Goal: Task Accomplishment & Management: Use online tool/utility

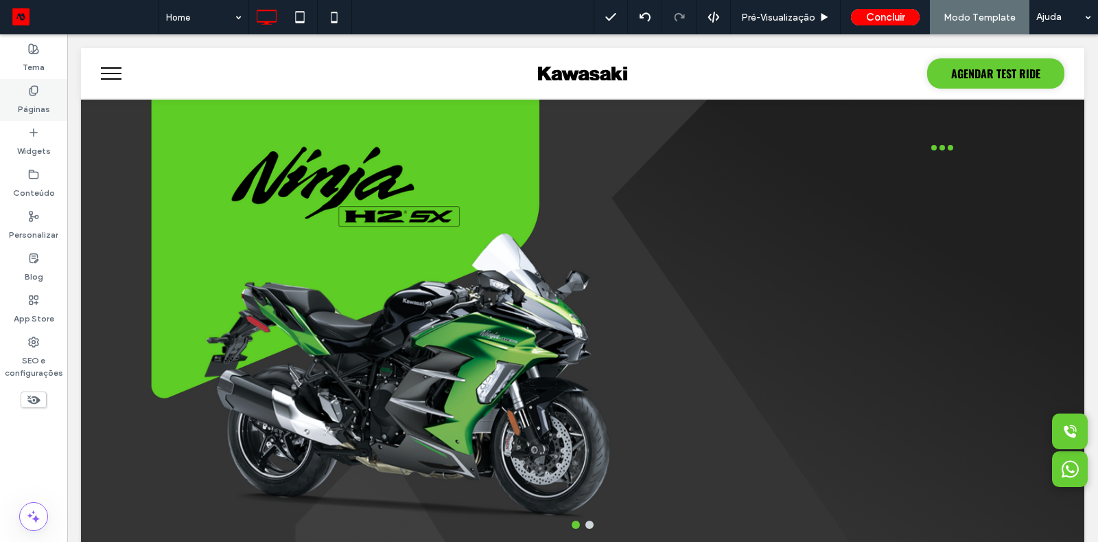
click at [48, 96] on label "Páginas" at bounding box center [34, 105] width 32 height 19
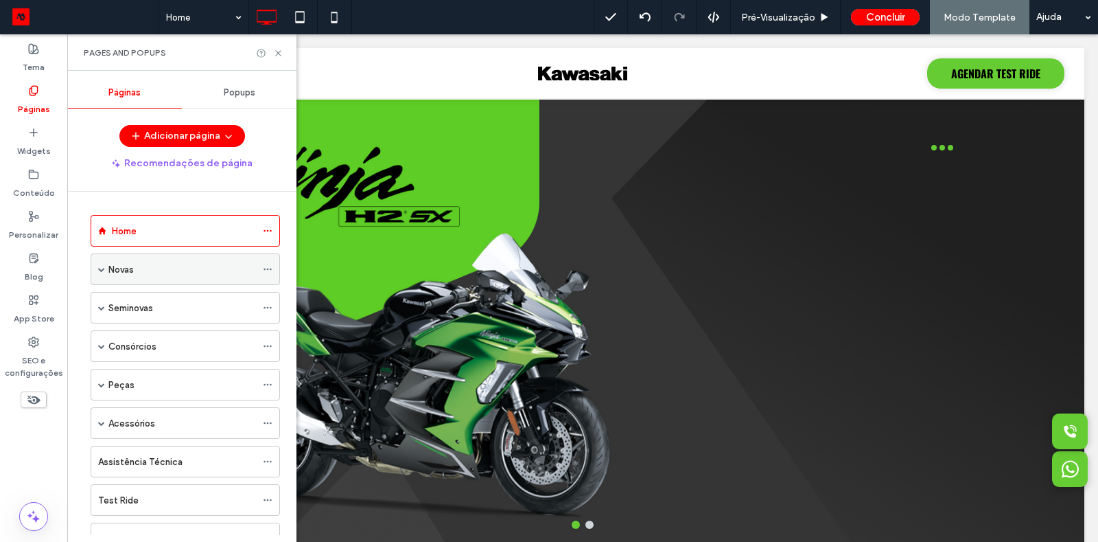
click at [102, 269] on span at bounding box center [101, 269] width 7 height 7
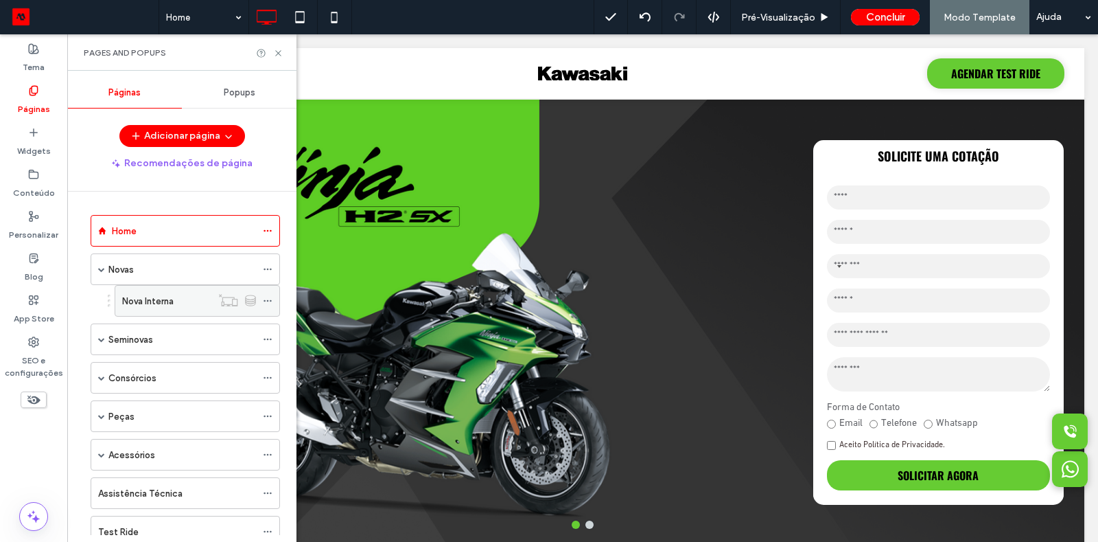
click at [163, 303] on label "Nova Interna" at bounding box center [147, 301] width 51 height 24
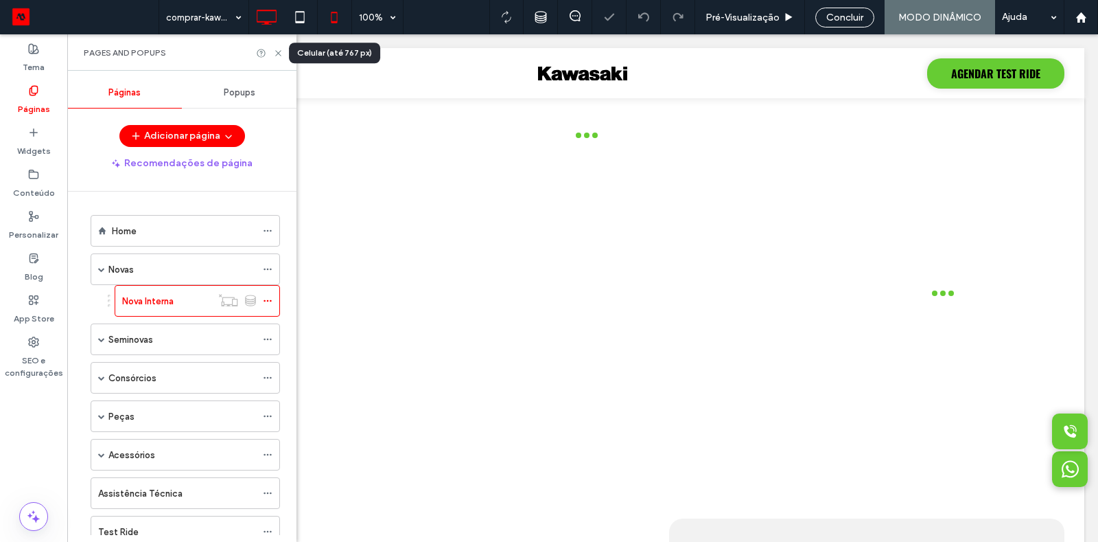
click at [330, 18] on icon at bounding box center [334, 16] width 27 height 27
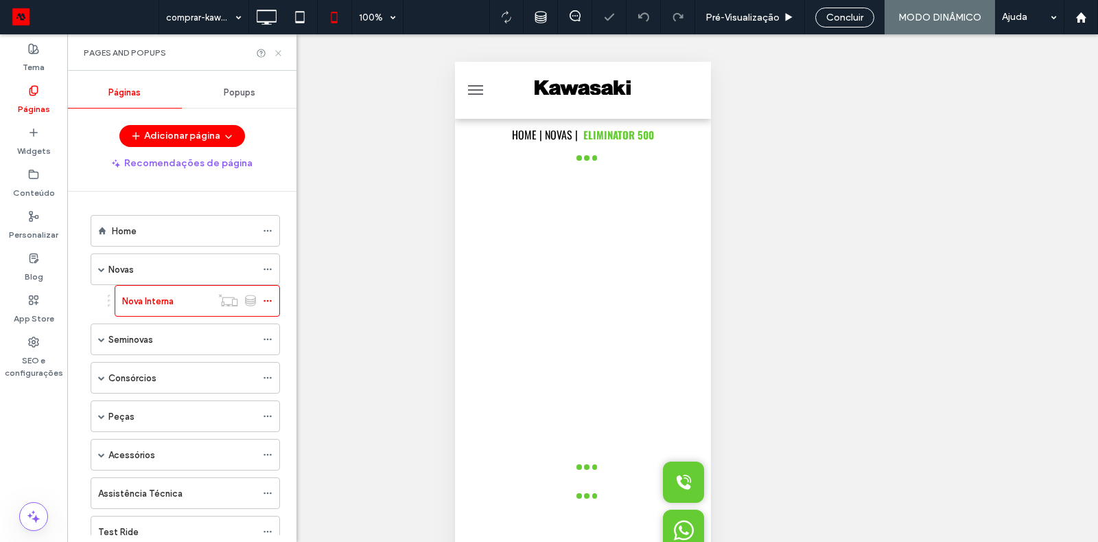
click at [278, 52] on use at bounding box center [277, 52] width 5 height 5
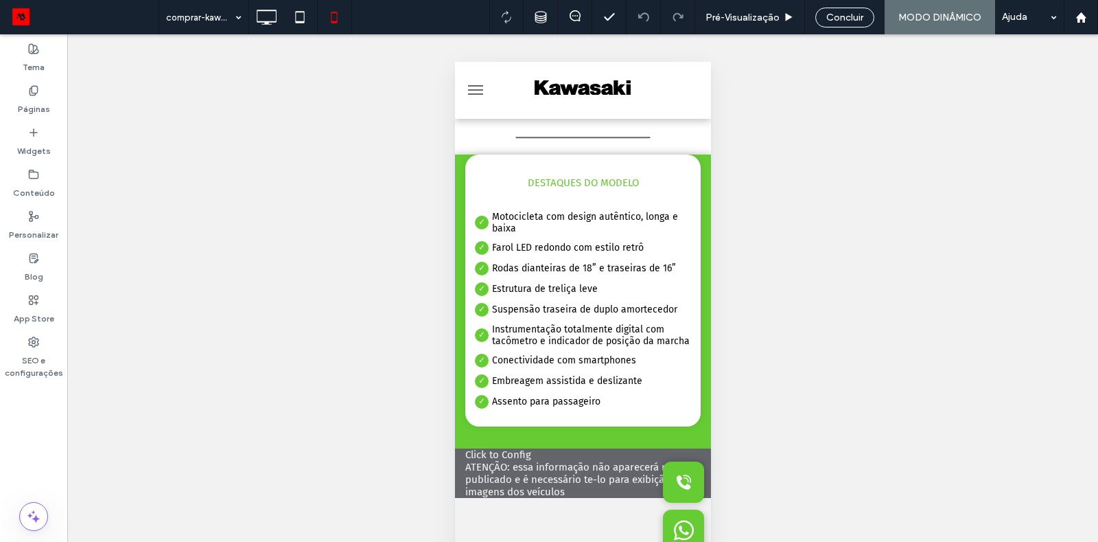
scroll to position [1937, 0]
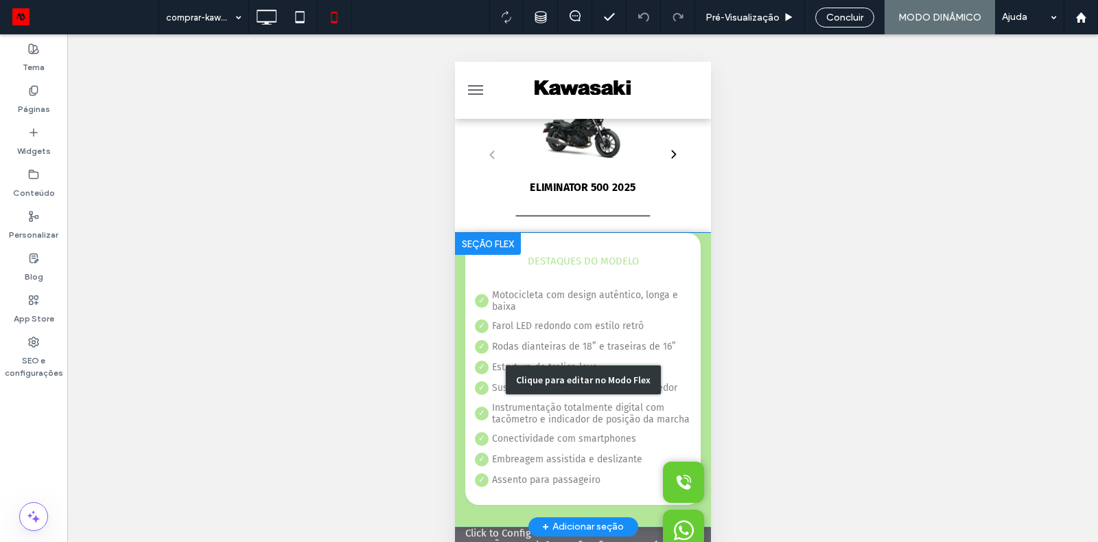
click at [662, 290] on div "Clique para editar no Modo Flex" at bounding box center [583, 380] width 256 height 294
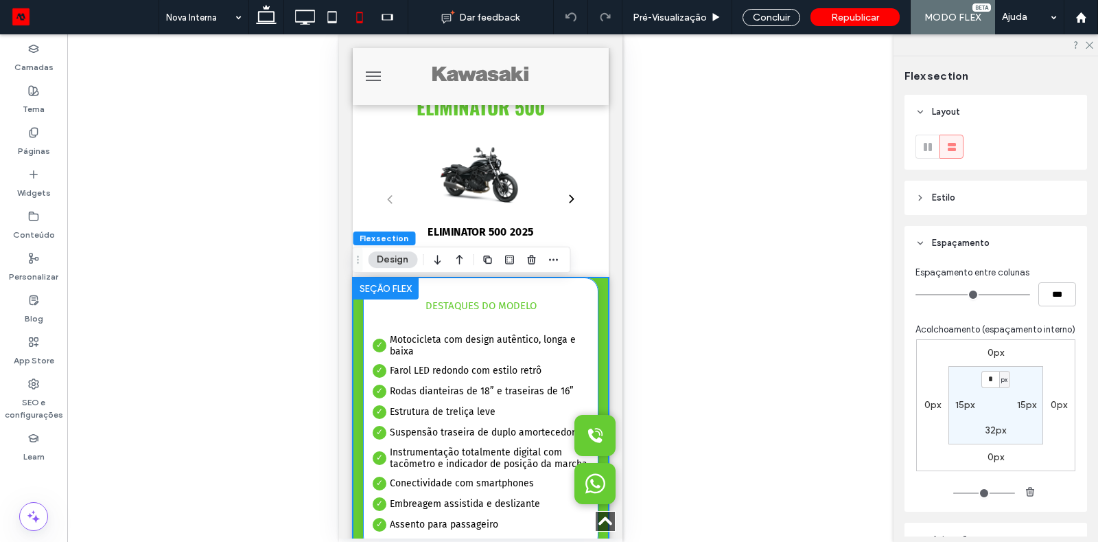
scroll to position [1878, 0]
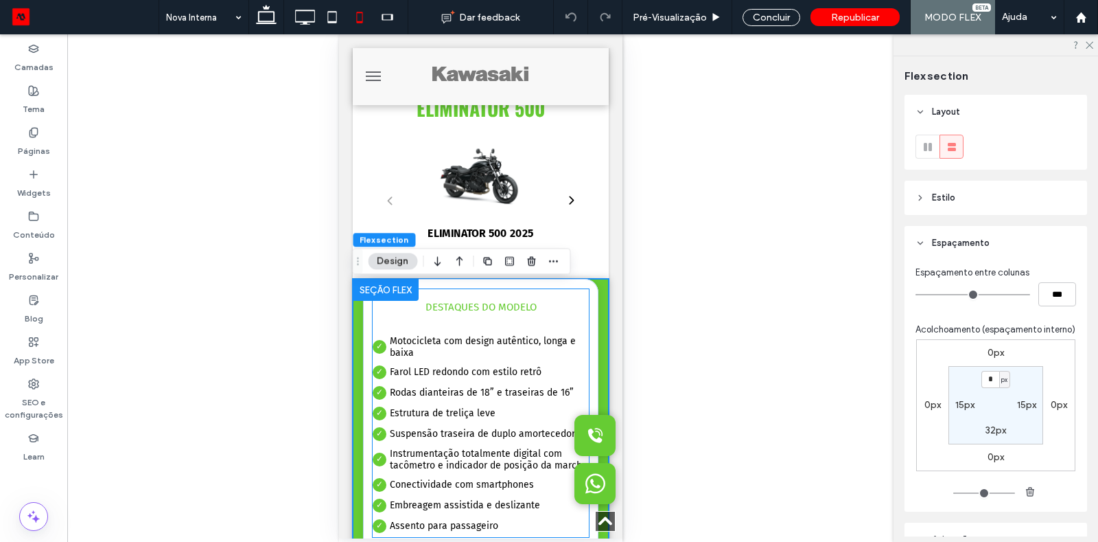
click at [492, 379] on p "Farol LED redondo com estilo retrô" at bounding box center [480, 372] width 217 height 14
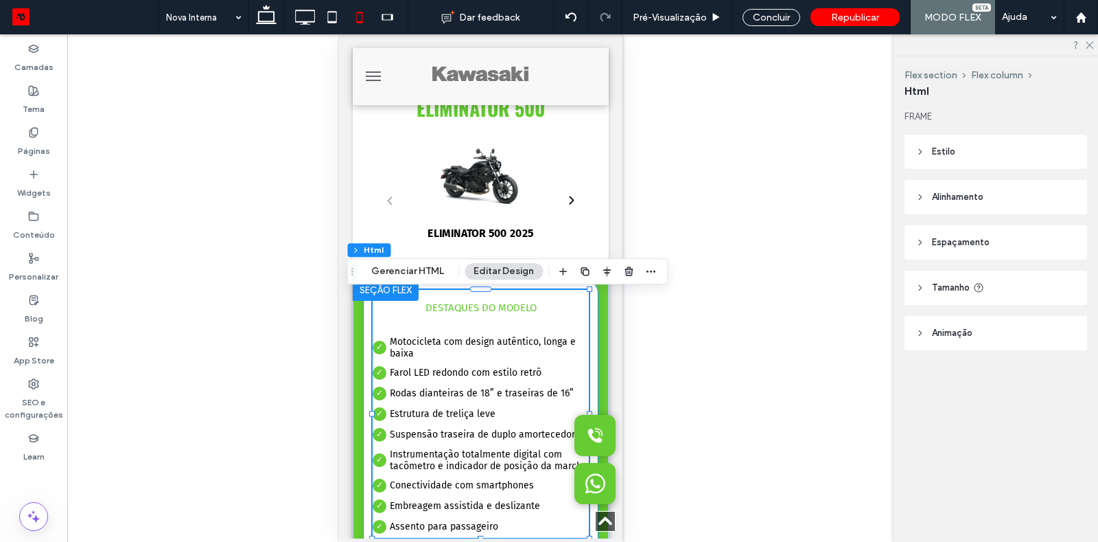
click at [595, 302] on div "DESTAQUES DO MODELO Motocicleta com design autêntico, longa e baixa Farol LED r…" at bounding box center [480, 415] width 235 height 272
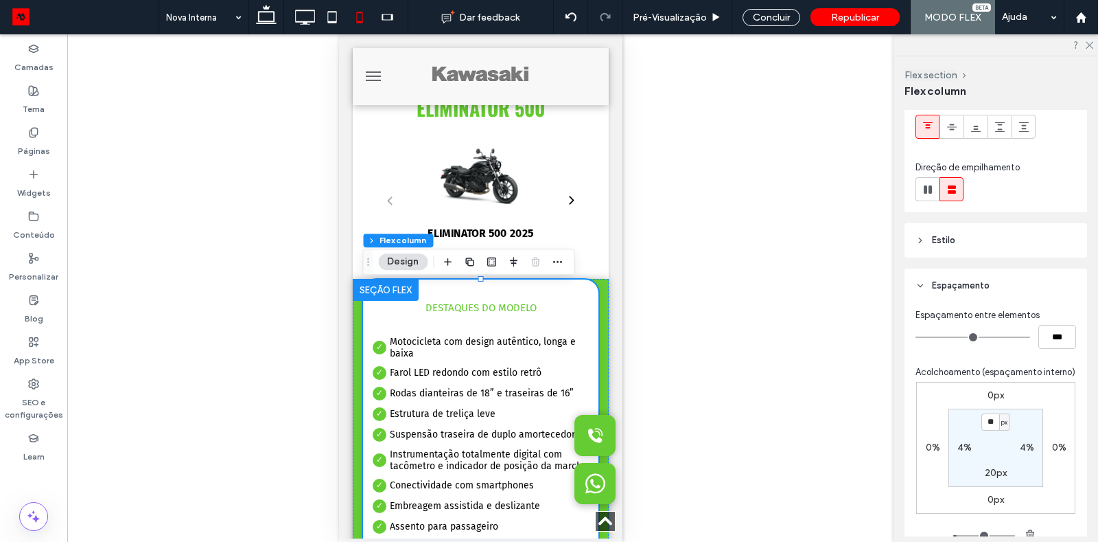
scroll to position [154, 0]
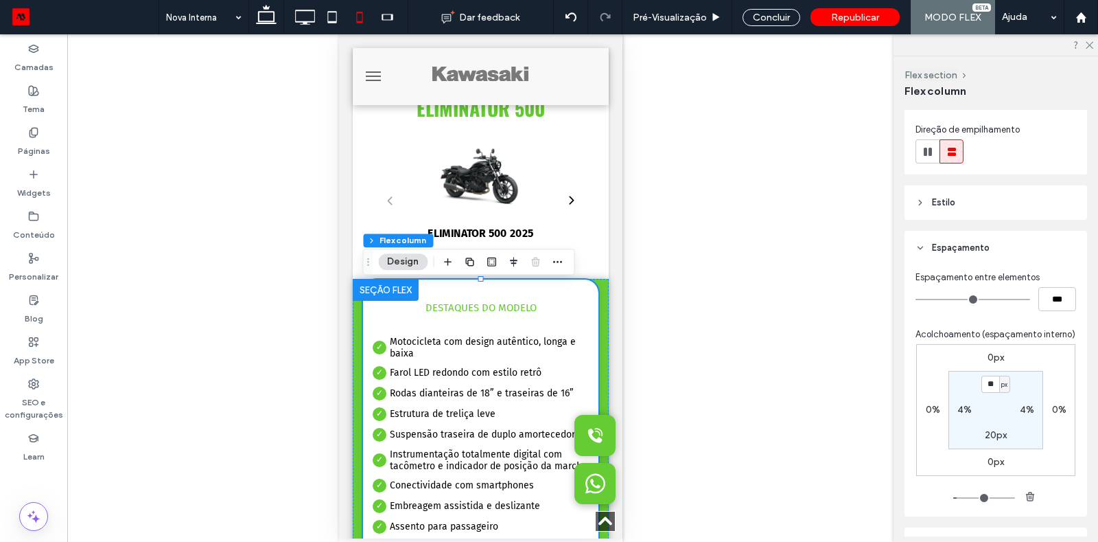
click at [989, 359] on label "0px" at bounding box center [996, 358] width 16 height 12
type input "*"
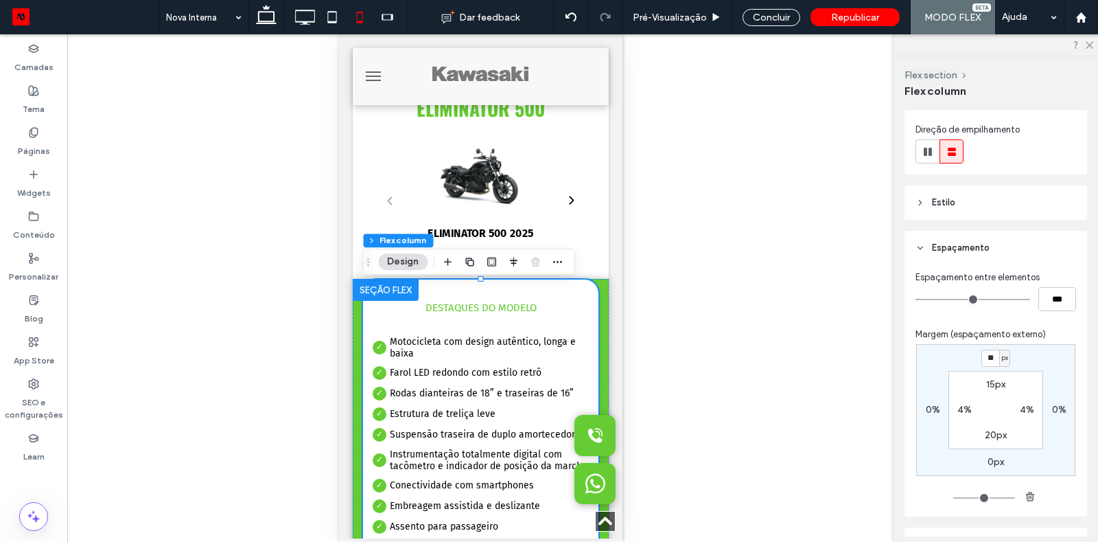
type input "**"
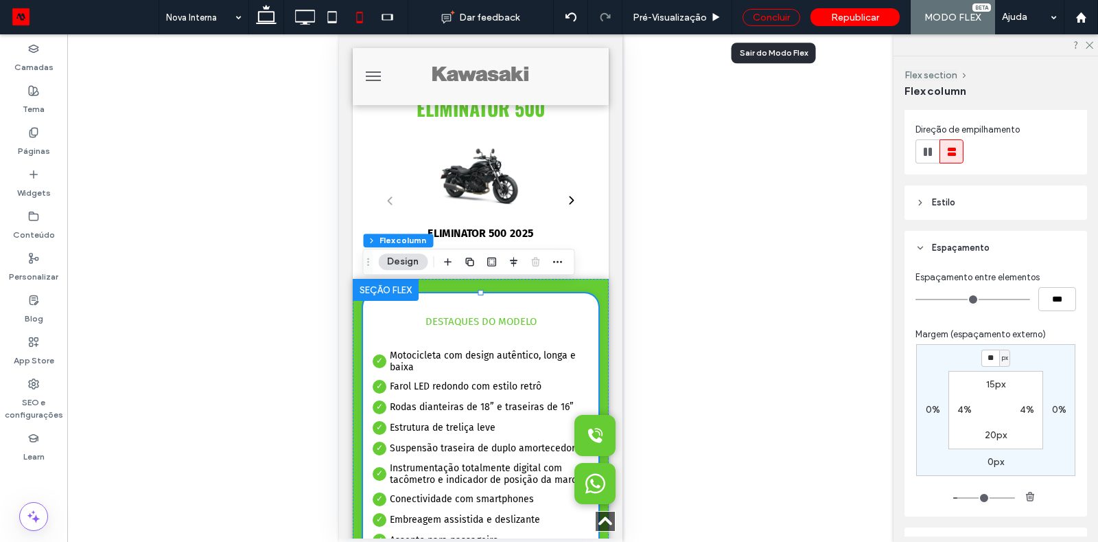
click at [751, 15] on div "Concluir" at bounding box center [772, 17] width 58 height 17
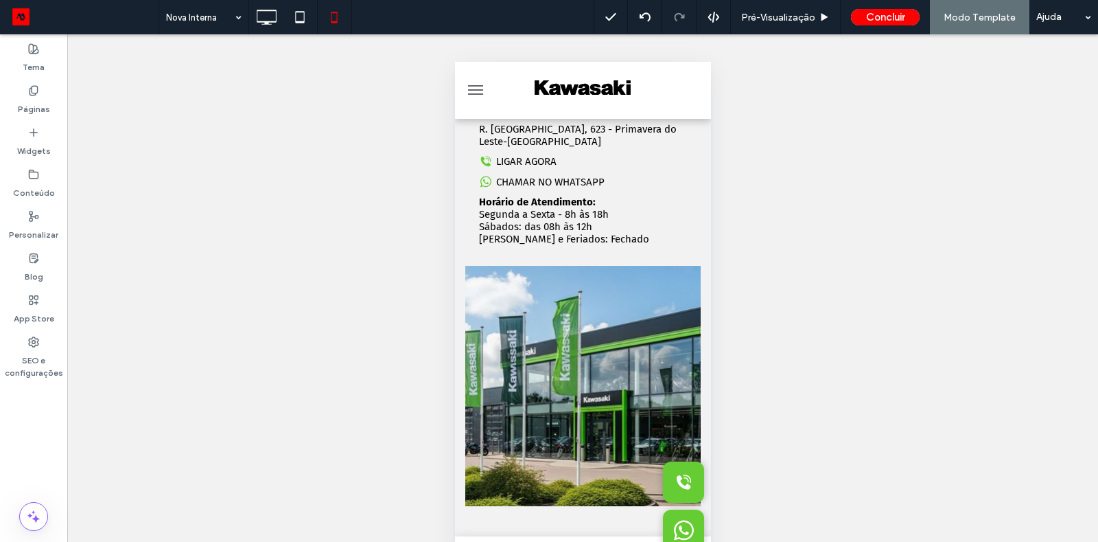
scroll to position [3181, 0]
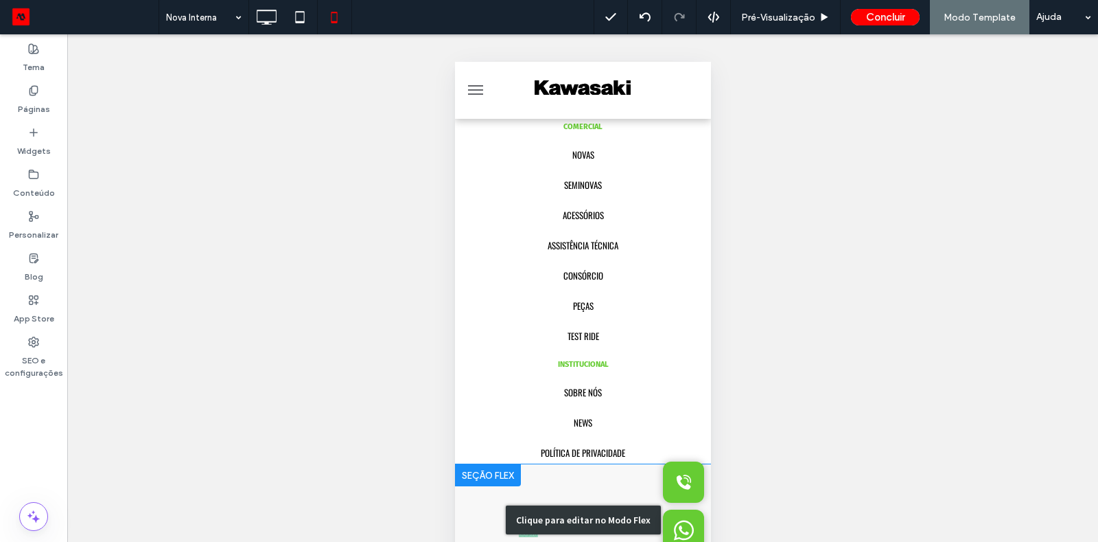
click at [612, 492] on div "Clique para editar no Modo Flex" at bounding box center [583, 519] width 256 height 111
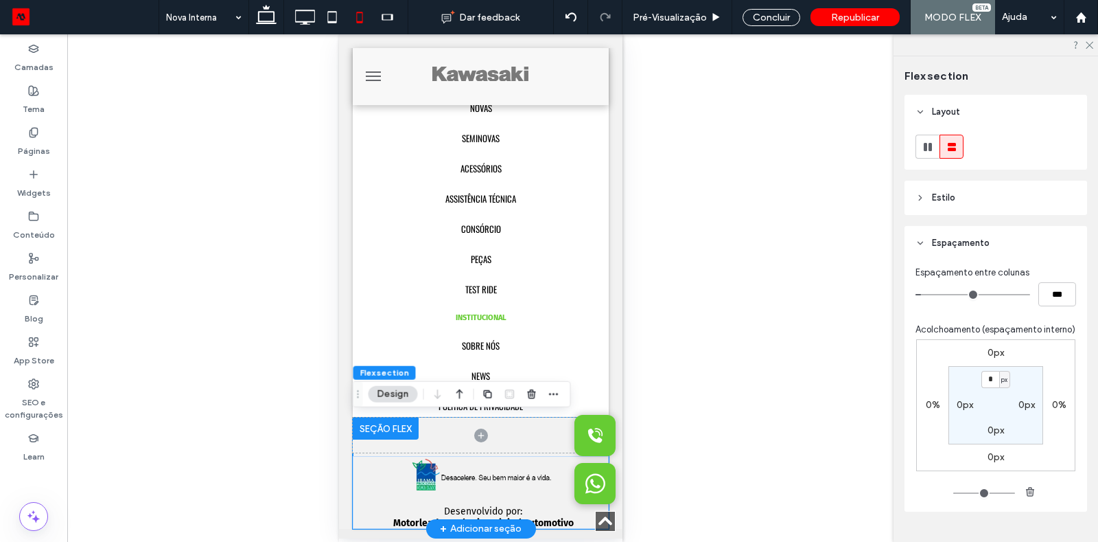
scroll to position [3224, 0]
click at [535, 429] on span at bounding box center [480, 434] width 256 height 35
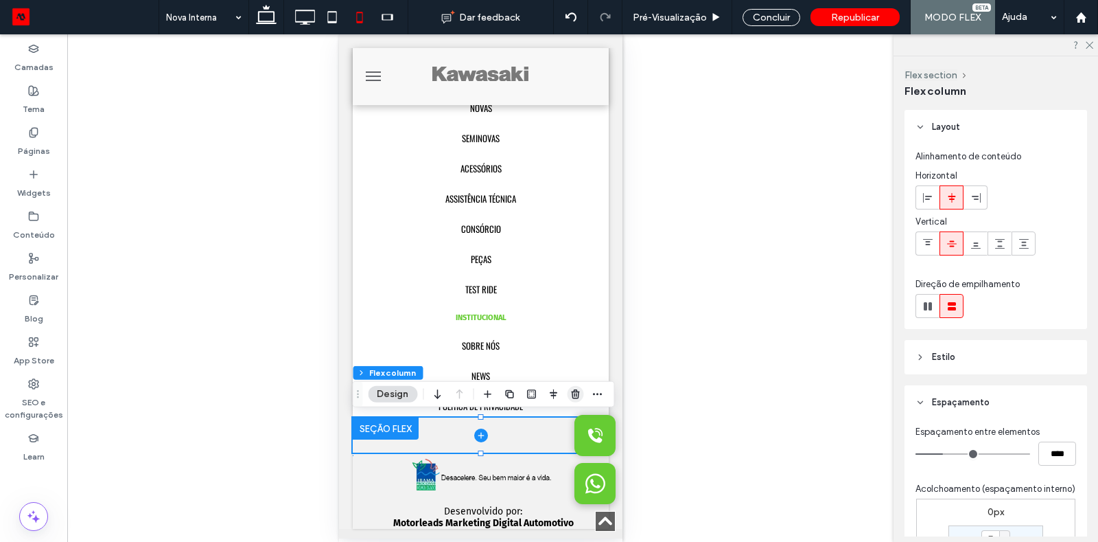
click at [575, 396] on use "button" at bounding box center [575, 393] width 8 height 9
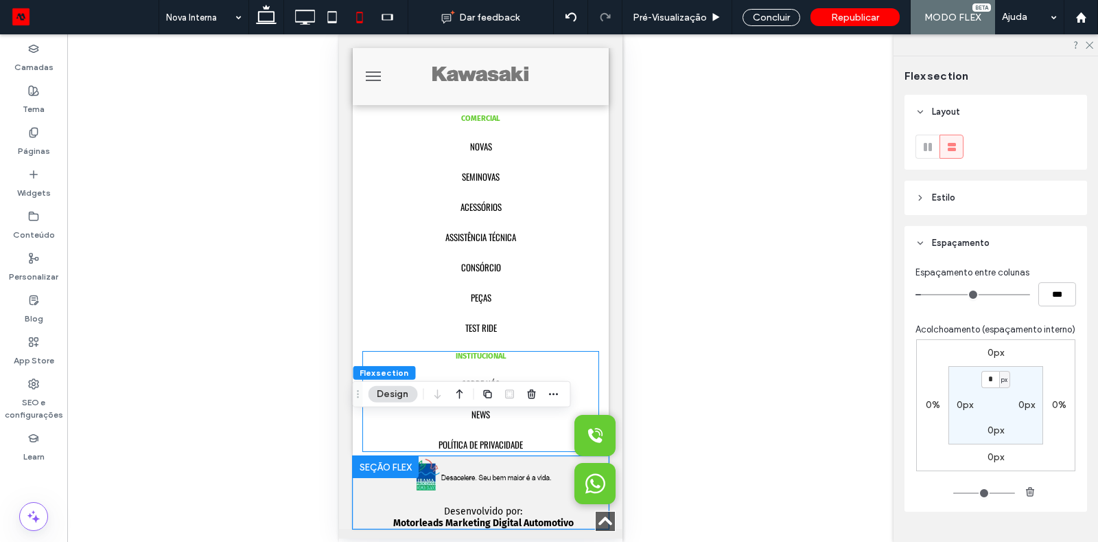
scroll to position [3186, 0]
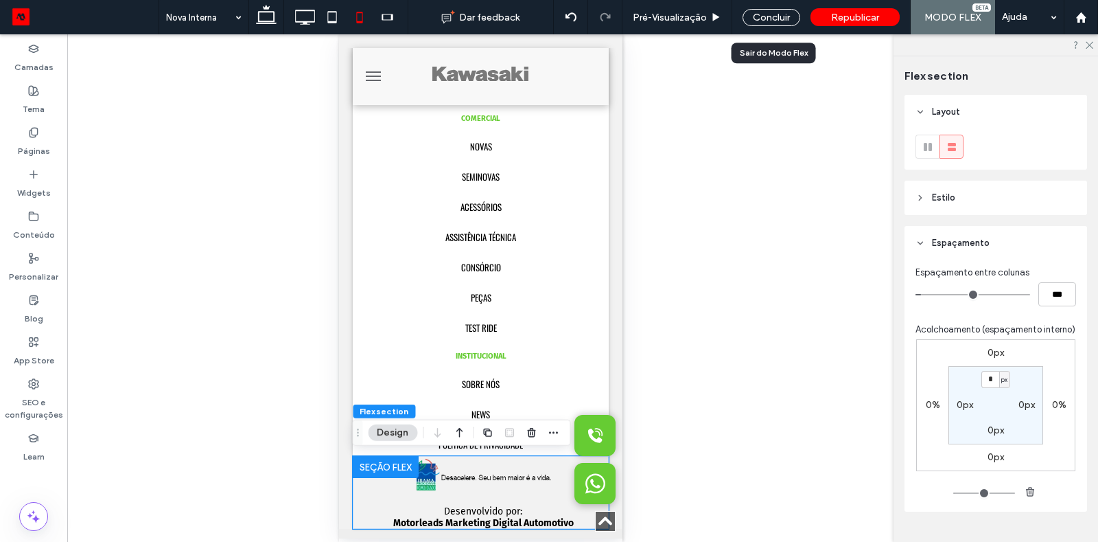
click at [767, 26] on div "Concluir" at bounding box center [772, 17] width 78 height 34
click at [765, 19] on div "Concluir" at bounding box center [772, 17] width 58 height 17
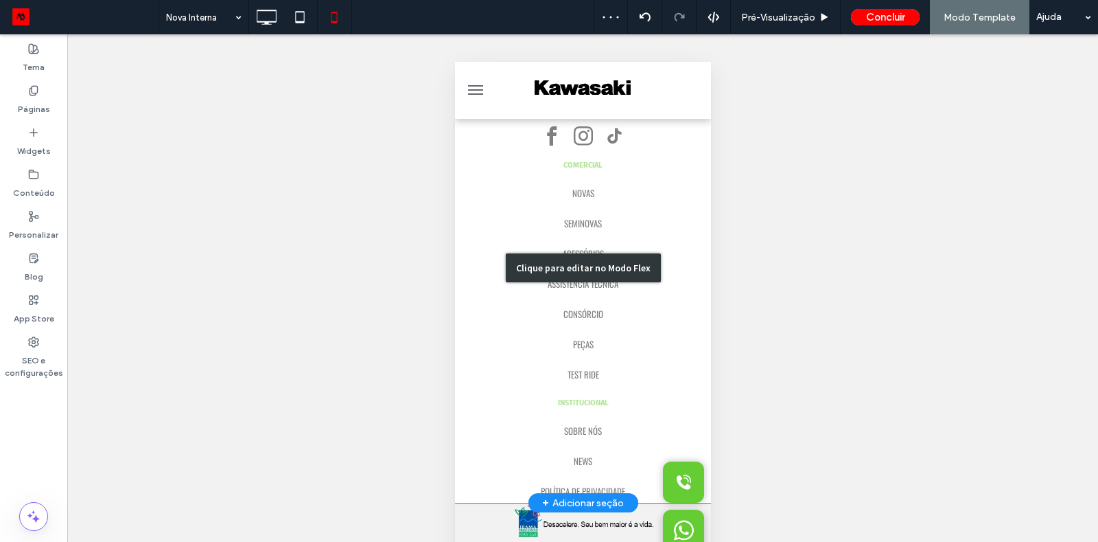
scroll to position [26, 0]
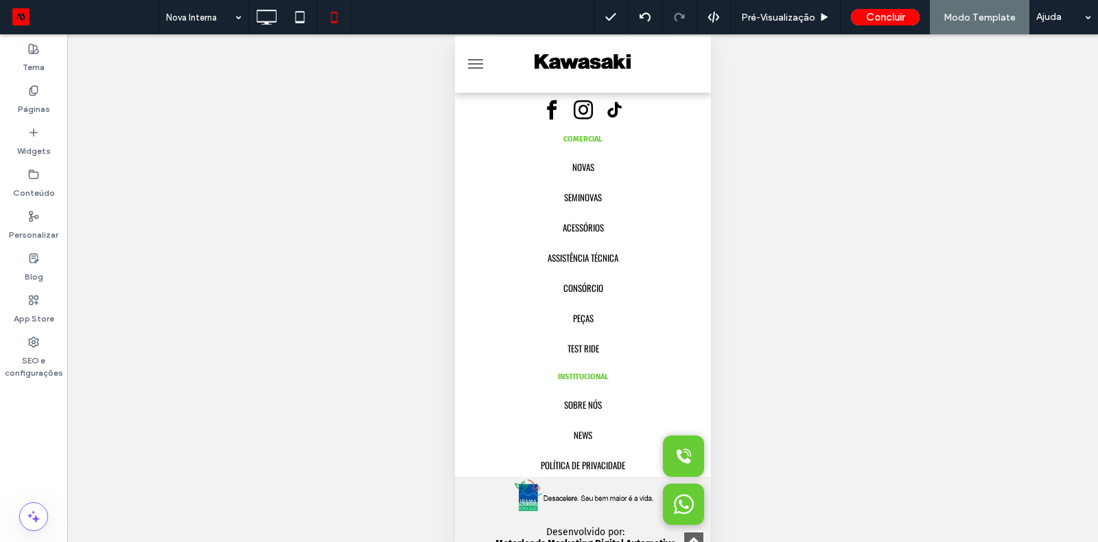
click at [476, 67] on button "menu" at bounding box center [474, 63] width 27 height 27
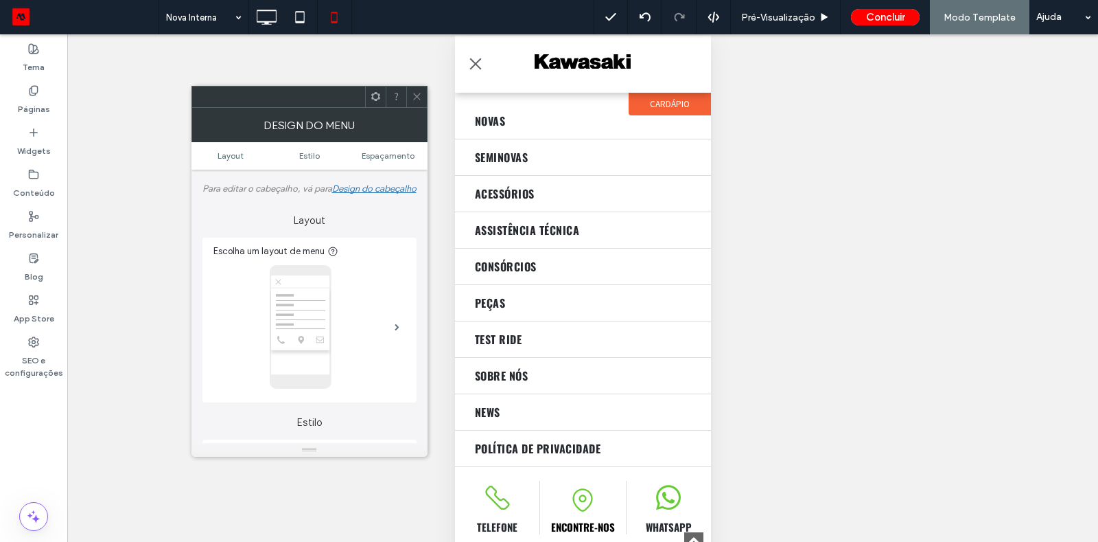
click at [476, 67] on button "menu" at bounding box center [474, 63] width 27 height 27
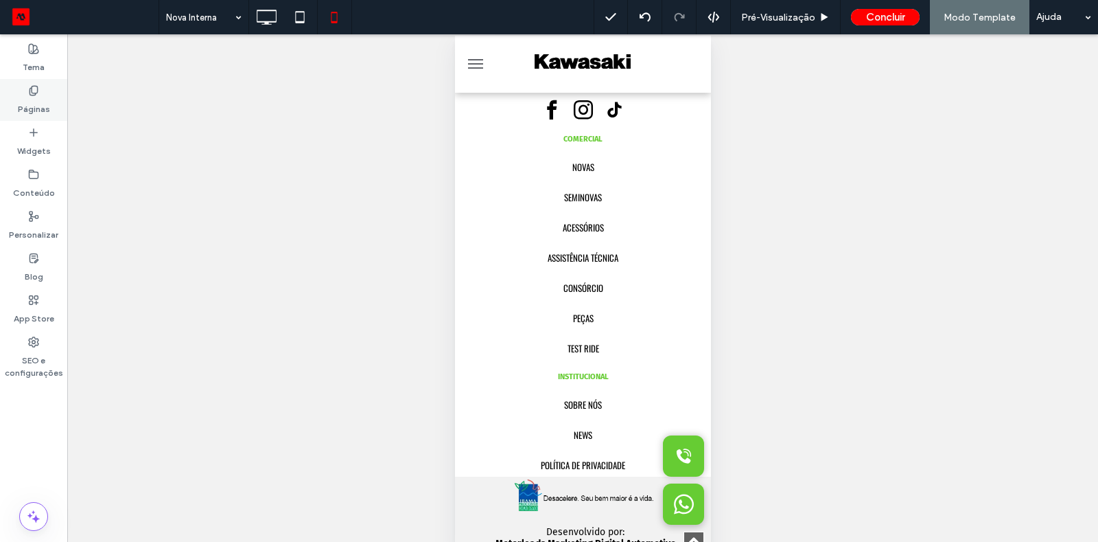
click at [16, 101] on div "Páginas" at bounding box center [33, 100] width 67 height 42
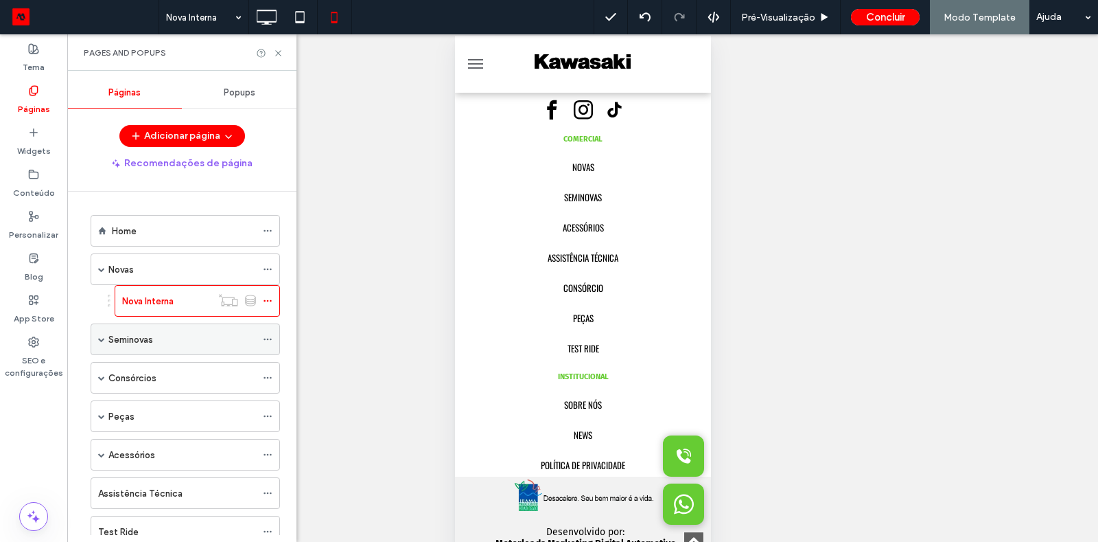
click at [106, 336] on div "Seminovas" at bounding box center [185, 339] width 189 height 32
click at [104, 336] on span at bounding box center [101, 339] width 7 height 7
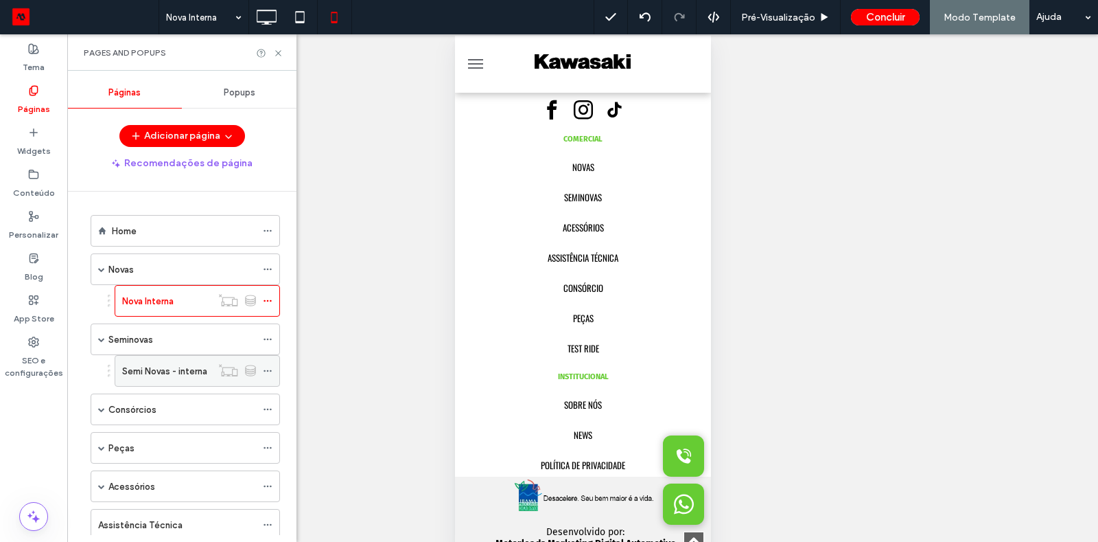
click at [150, 364] on label "Semi Novas - interna" at bounding box center [164, 371] width 85 height 24
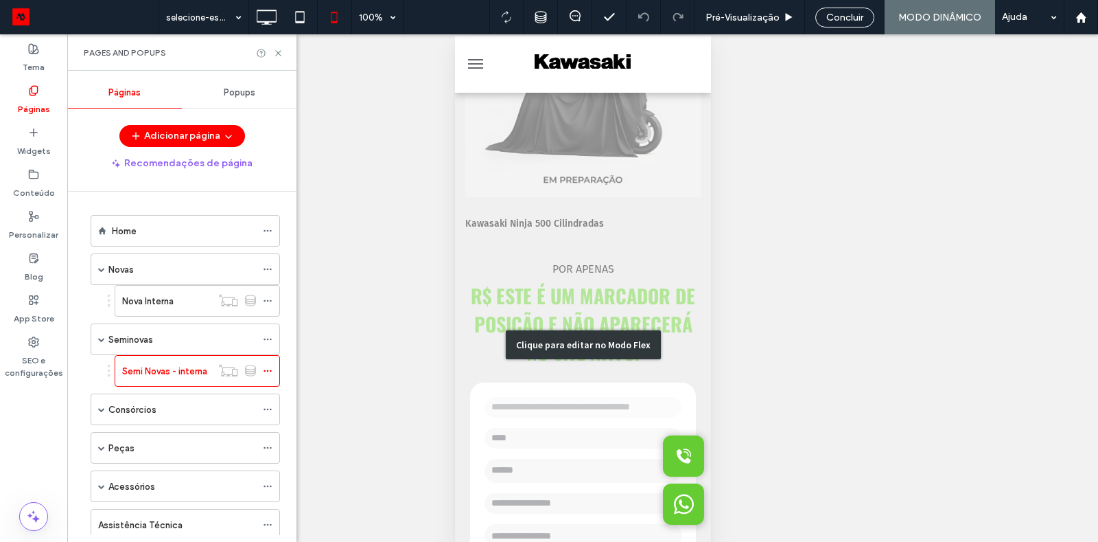
scroll to position [198, 0]
click at [593, 257] on div "Clique para editar no Modo Flex" at bounding box center [583, 344] width 256 height 830
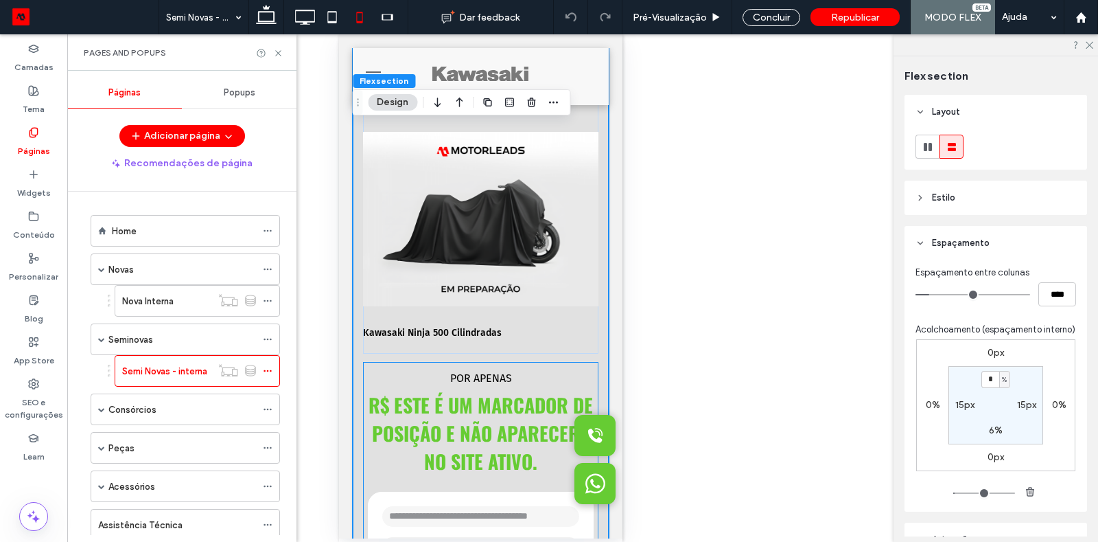
scroll to position [71, 0]
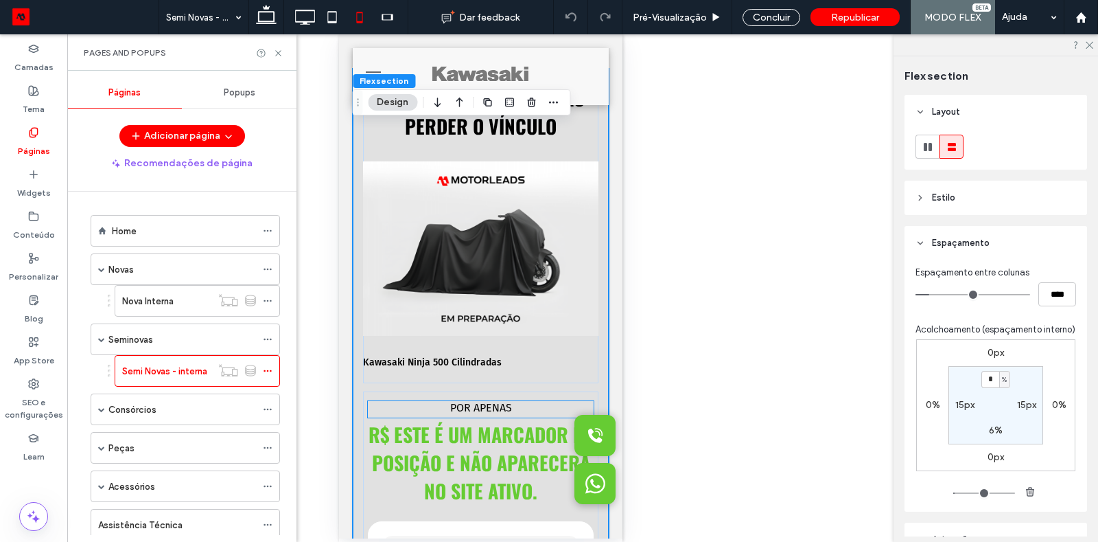
click at [496, 405] on span "POR APENAS" at bounding box center [481, 407] width 62 height 13
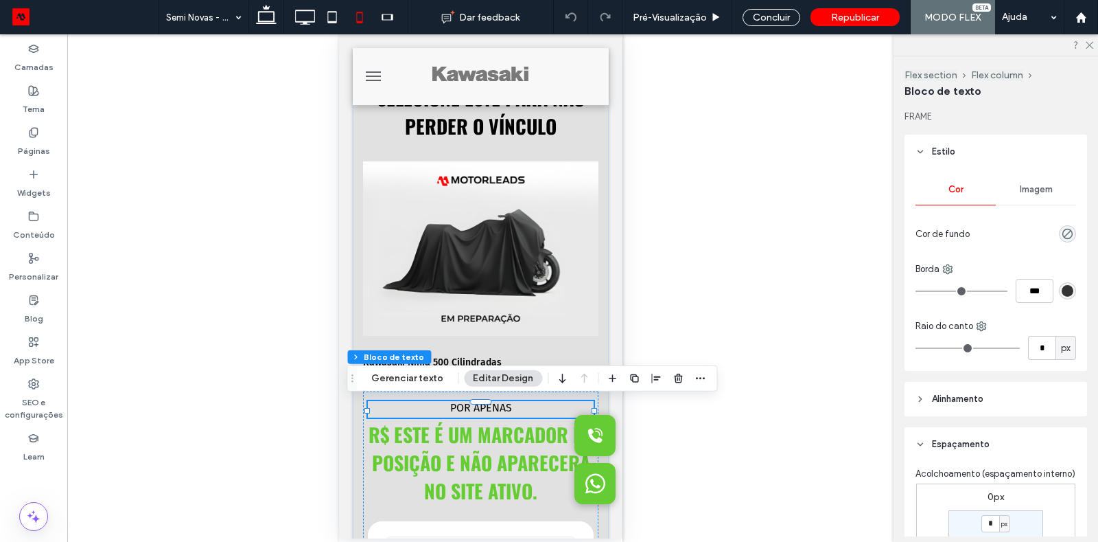
click at [932, 389] on header "Alinhamento" at bounding box center [996, 399] width 183 height 34
click at [932, 384] on header "Alinhamento" at bounding box center [996, 399] width 183 height 34
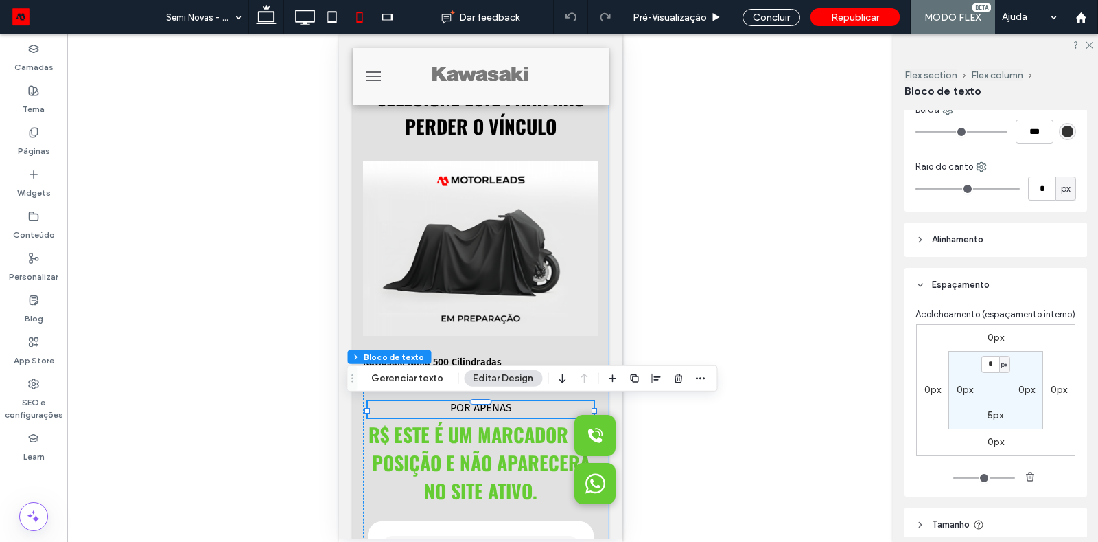
scroll to position [264, 0]
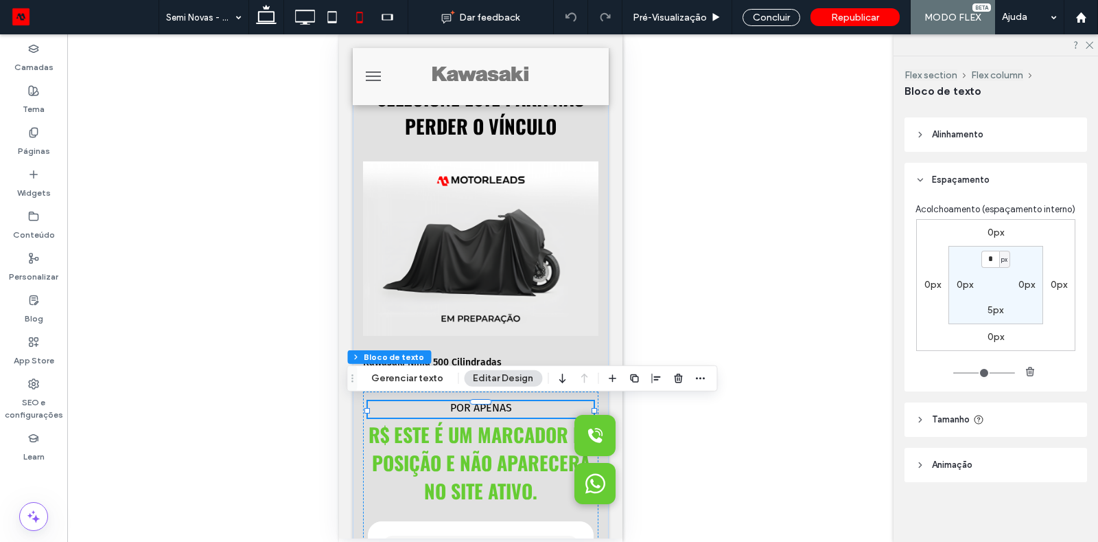
click at [932, 416] on span "Tamanho" at bounding box center [951, 420] width 38 height 14
click at [409, 378] on button "Gerenciar texto" at bounding box center [408, 378] width 90 height 16
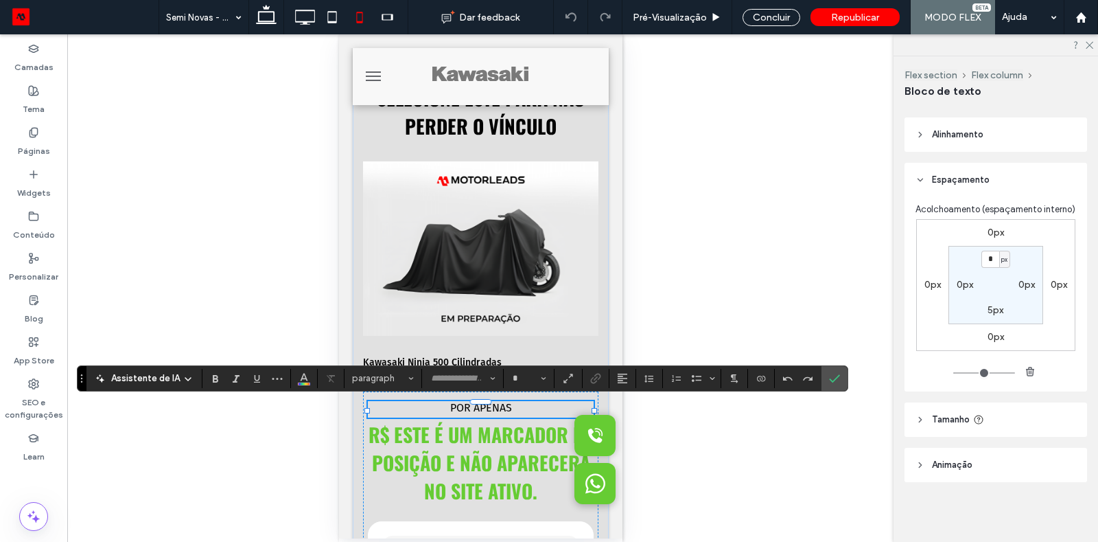
type input "*********"
type input "**"
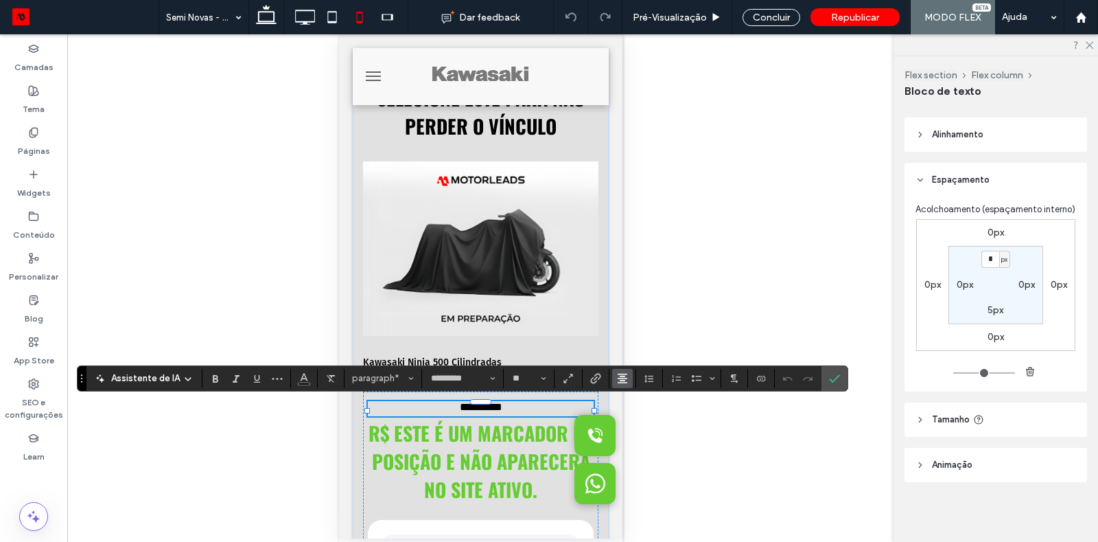
click at [618, 380] on use "Alinhamento" at bounding box center [623, 378] width 10 height 10
click at [628, 301] on label "ui.textEditor.alignment.left" at bounding box center [636, 296] width 48 height 20
click at [481, 450] on span "Este é um marcador de posição e não aparecerá no site ativo." at bounding box center [482, 461] width 222 height 84
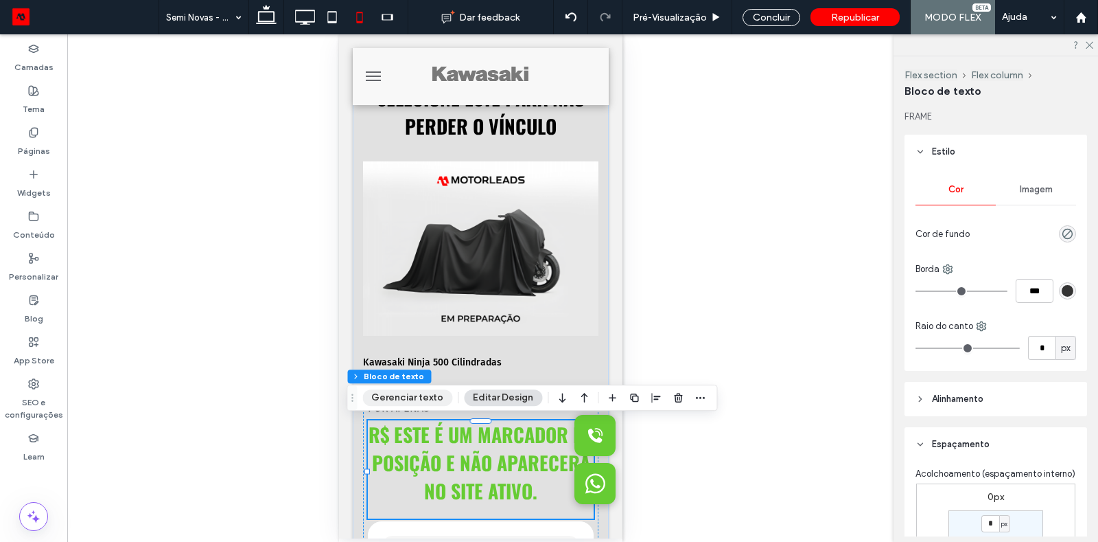
click at [395, 395] on button "Gerenciar texto" at bounding box center [408, 397] width 90 height 16
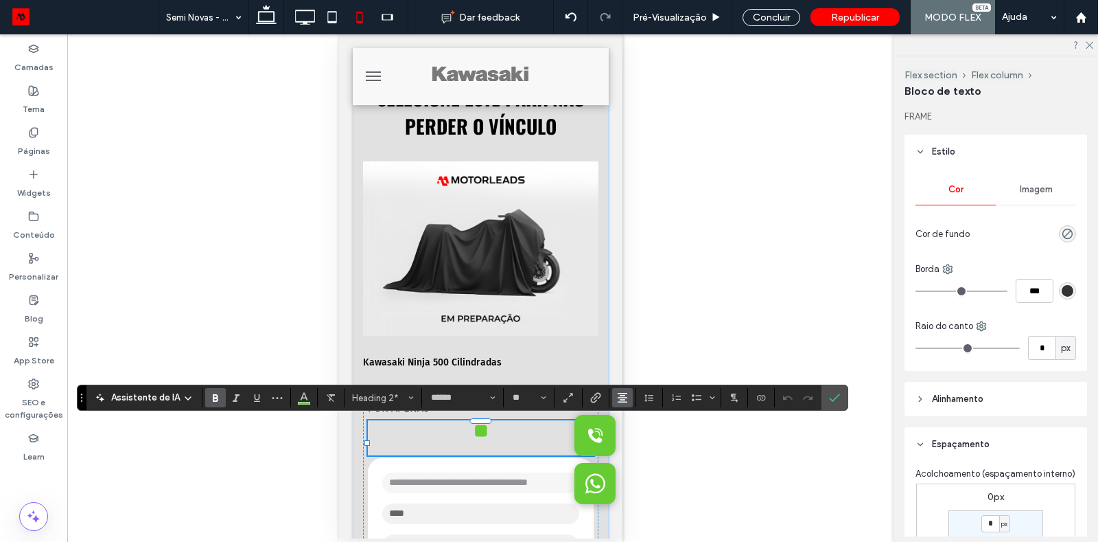
click at [621, 398] on use "Alinhamento" at bounding box center [623, 398] width 10 height 10
click at [620, 320] on label "ui.textEditor.alignment.left" at bounding box center [636, 316] width 48 height 20
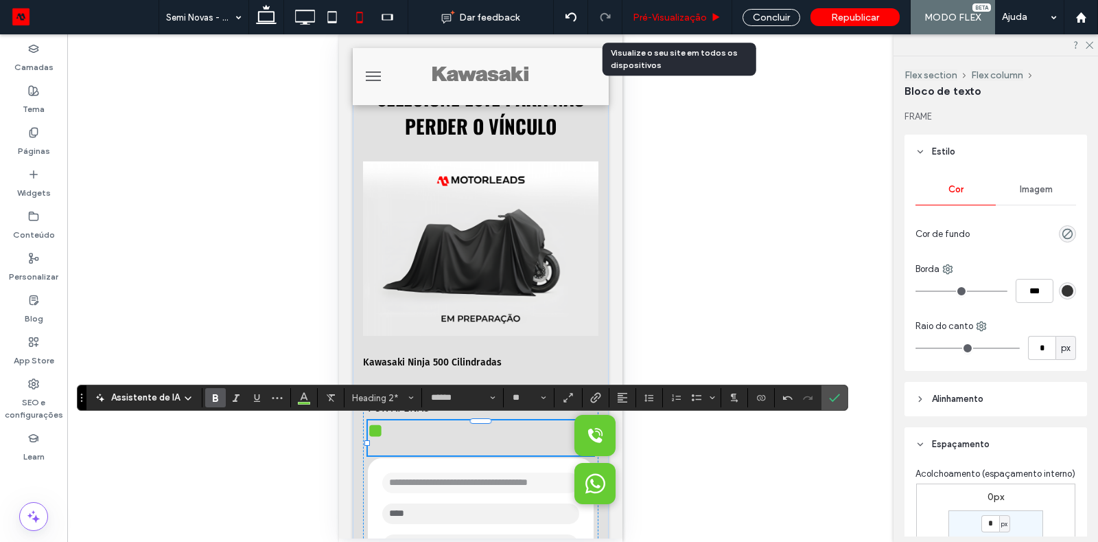
click at [690, 22] on span "Pré-Visualizaçāo" at bounding box center [670, 18] width 74 height 12
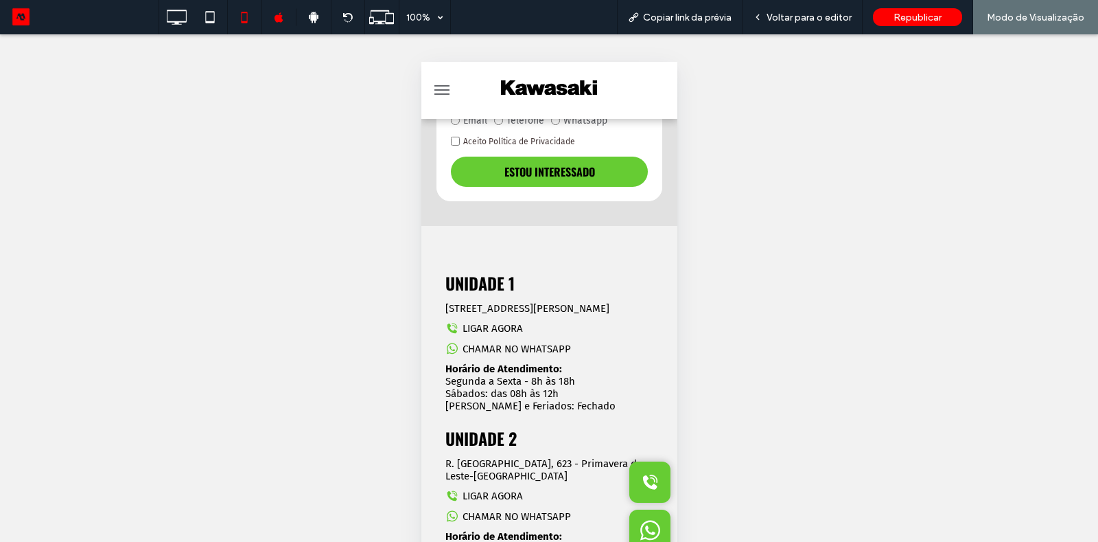
scroll to position [697, 0]
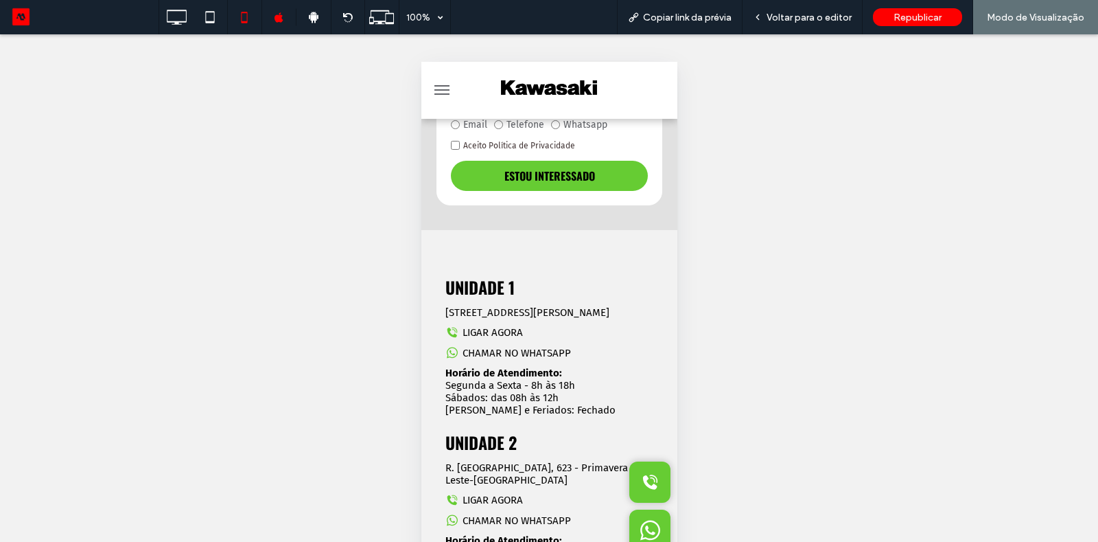
click at [644, 88] on div at bounding box center [655, 90] width 43 height 38
click at [769, 19] on div "Voltar para o editor" at bounding box center [802, 18] width 119 height 12
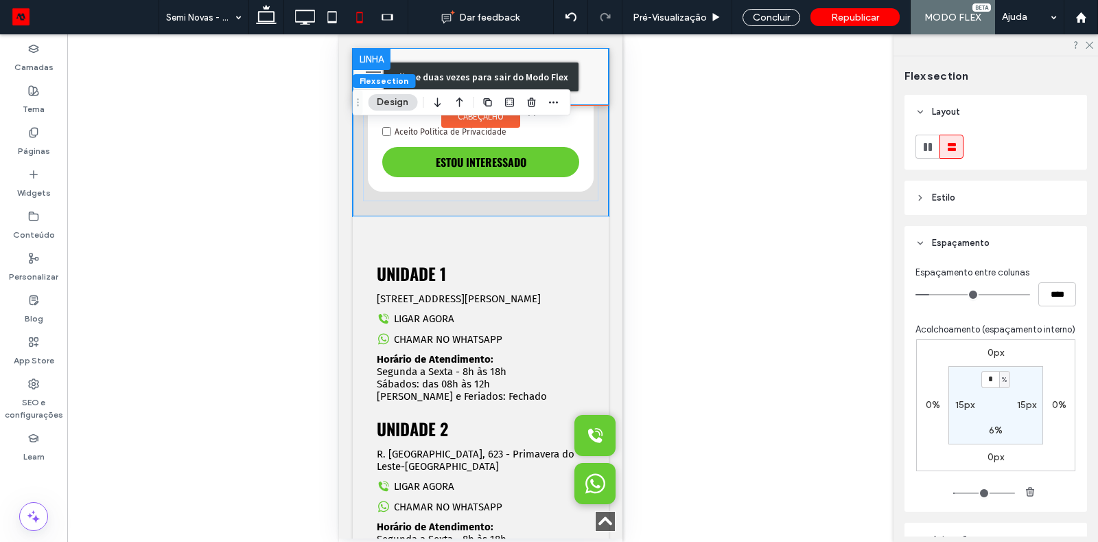
click at [569, 82] on div "Clique duas vezes para sair do Modo Flex" at bounding box center [480, 76] width 195 height 29
click at [591, 72] on div "Clique duas vezes para sair do Modo Flex" at bounding box center [480, 76] width 256 height 57
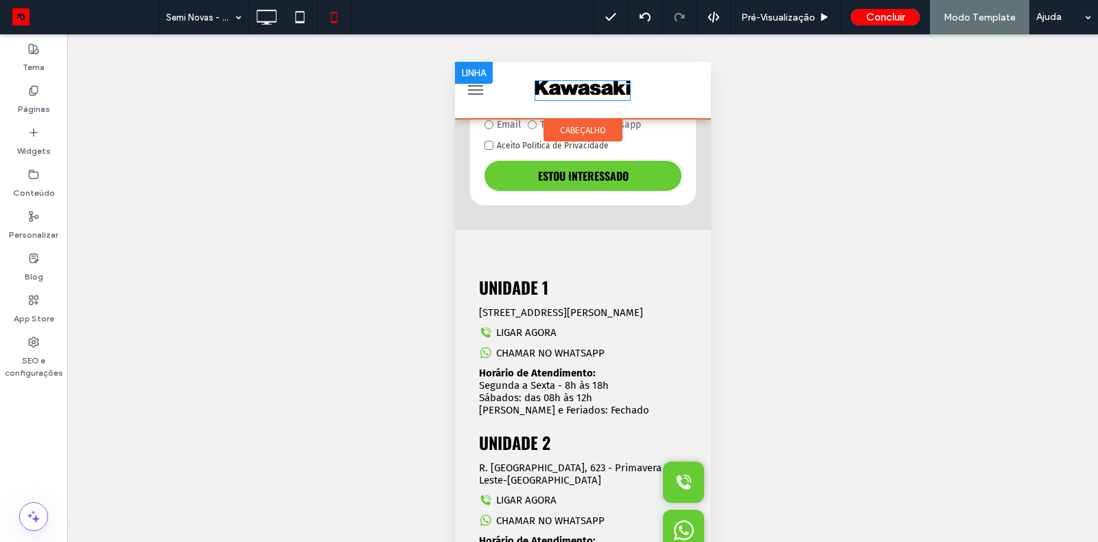
scroll to position [694, 0]
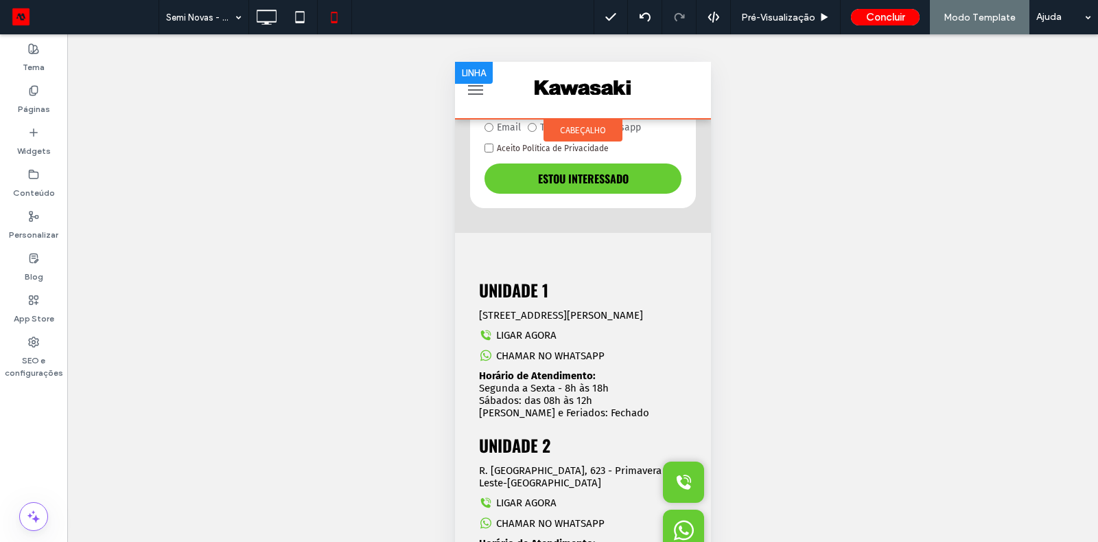
click at [679, 91] on div at bounding box center [689, 90] width 43 height 38
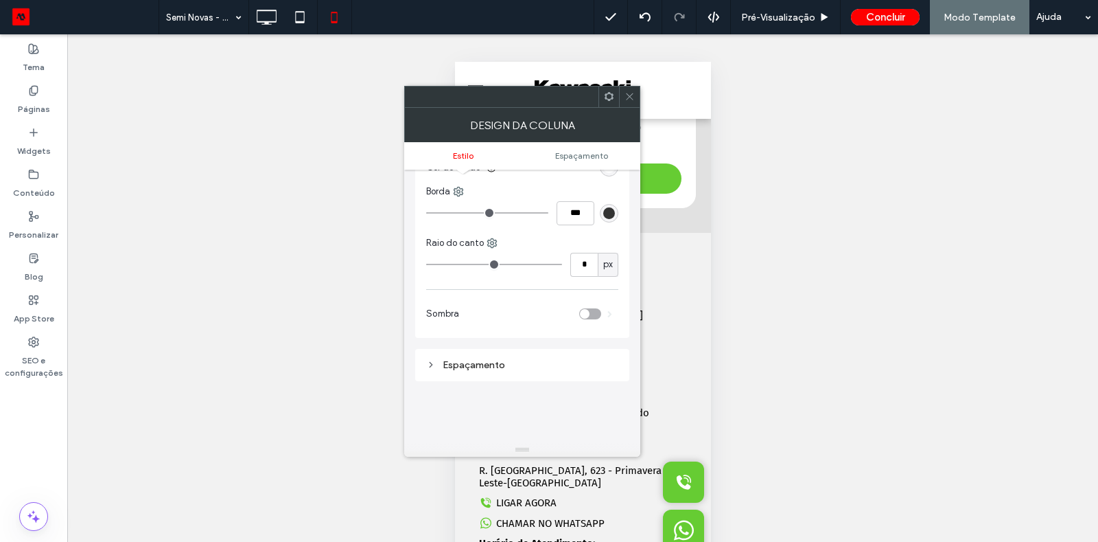
scroll to position [112, 0]
click at [443, 354] on div "Espaçamento" at bounding box center [522, 363] width 192 height 19
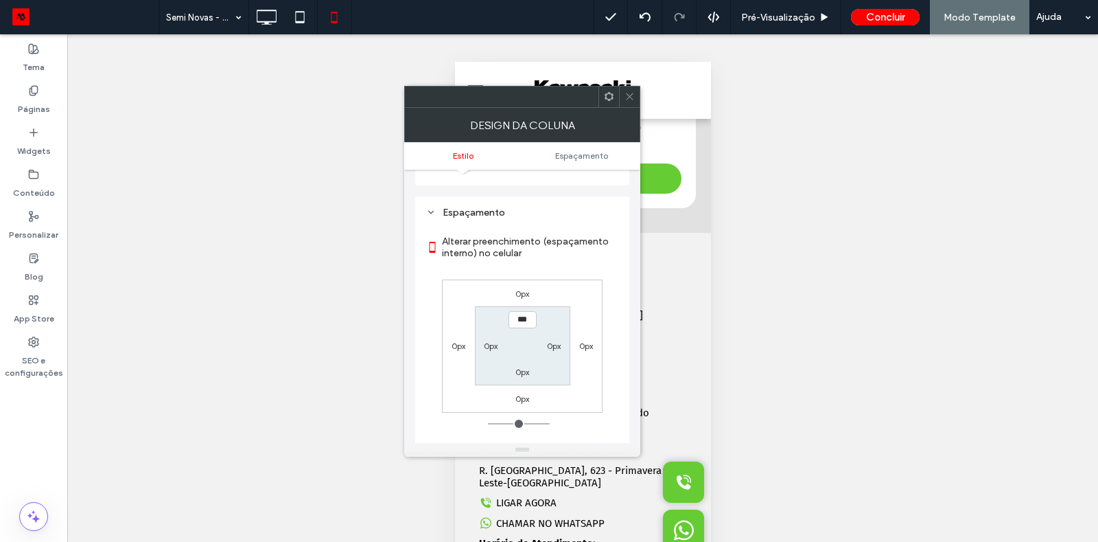
scroll to position [286, 0]
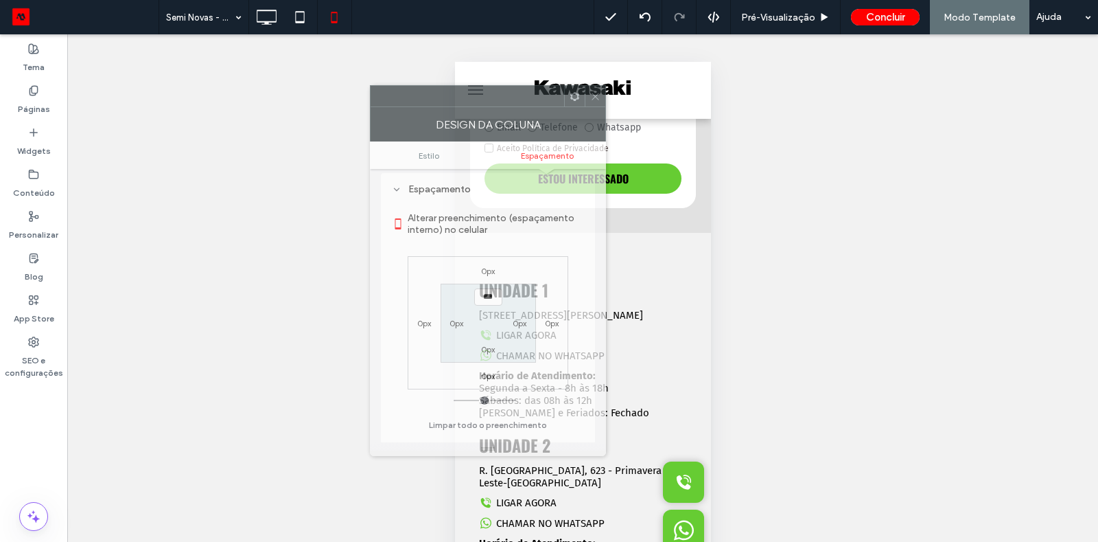
drag, startPoint x: 542, startPoint y: 111, endPoint x: 467, endPoint y: 111, distance: 74.8
click at [467, 111] on div "Design da coluna" at bounding box center [488, 124] width 236 height 34
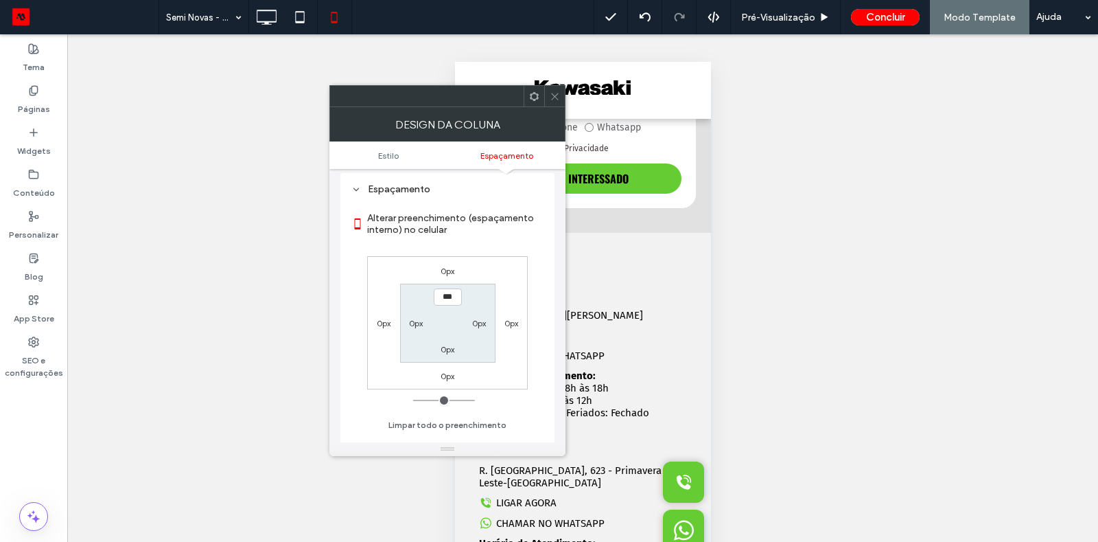
click at [668, 84] on div at bounding box center [689, 90] width 43 height 38
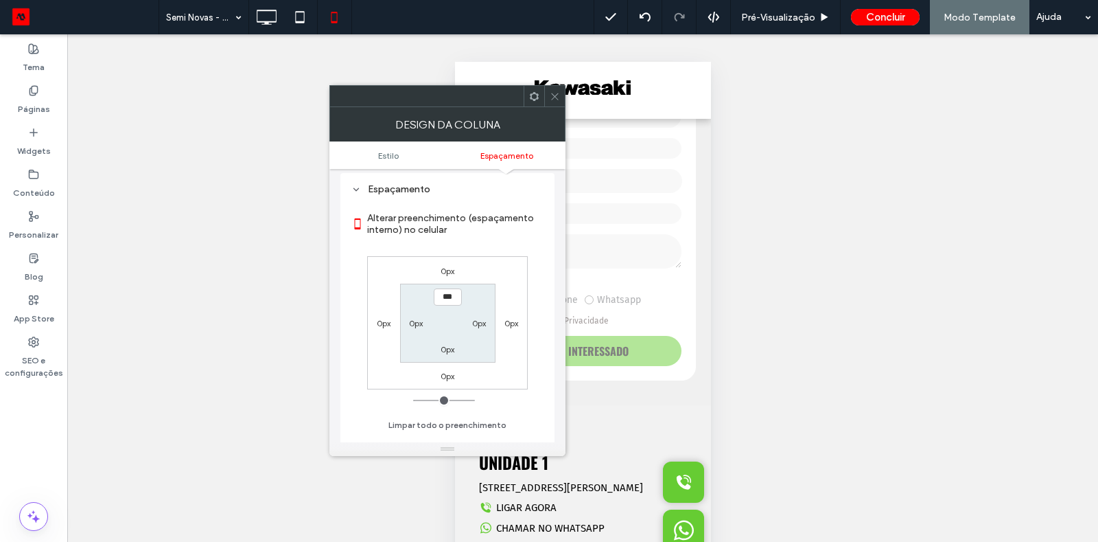
scroll to position [461, 0]
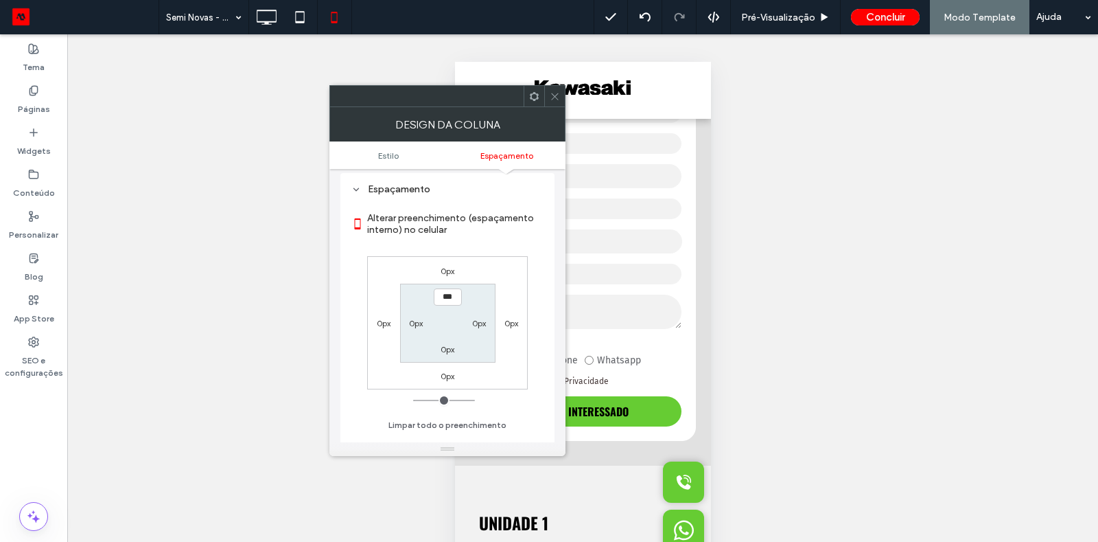
click at [693, 115] on div at bounding box center [583, 90] width 256 height 57
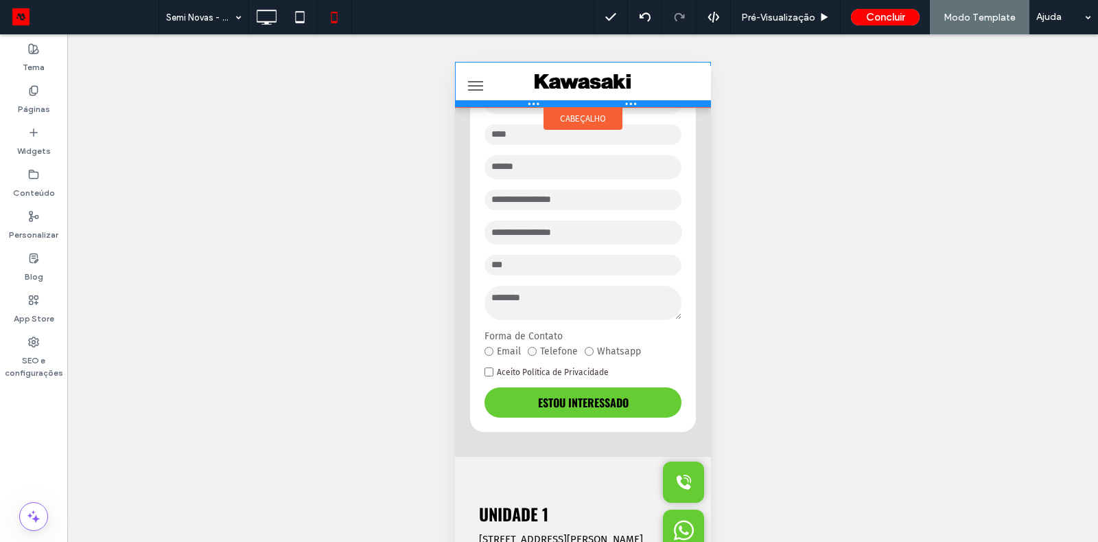
drag, startPoint x: 584, startPoint y: 116, endPoint x: 582, endPoint y: 104, distance: 12.4
click at [582, 104] on div at bounding box center [583, 103] width 256 height 7
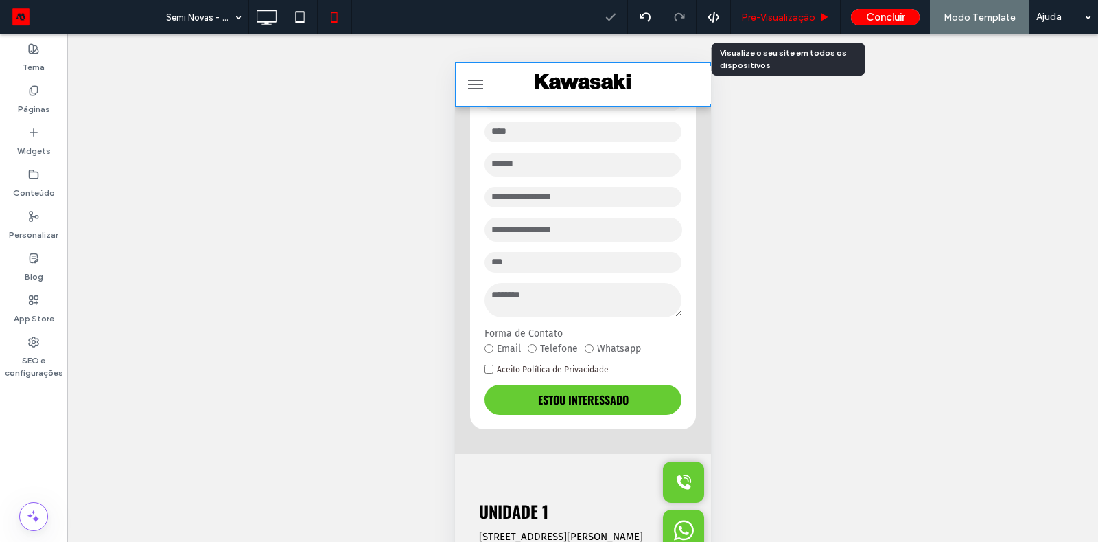
click at [792, 6] on div "Pré-Visualizaçāo" at bounding box center [786, 17] width 110 height 34
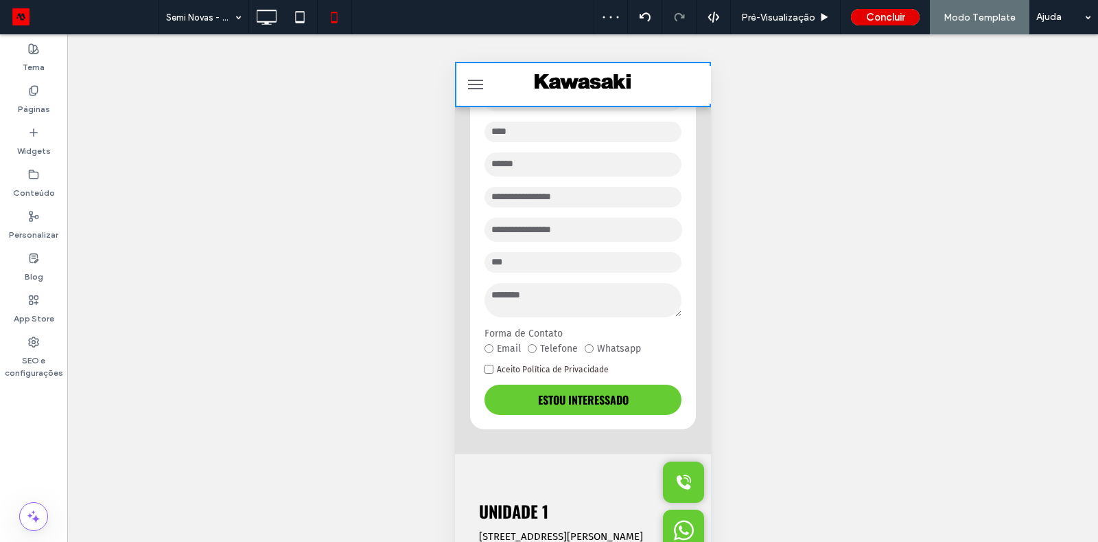
click at [893, 25] on button "Concluir" at bounding box center [885, 17] width 69 height 16
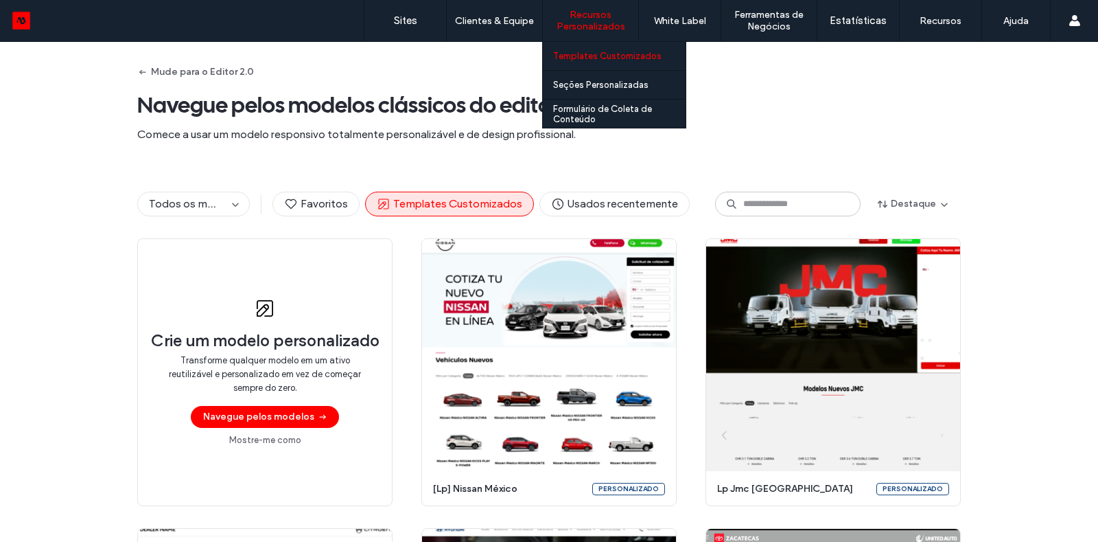
click at [620, 53] on label "Templates Customizados" at bounding box center [607, 56] width 108 height 10
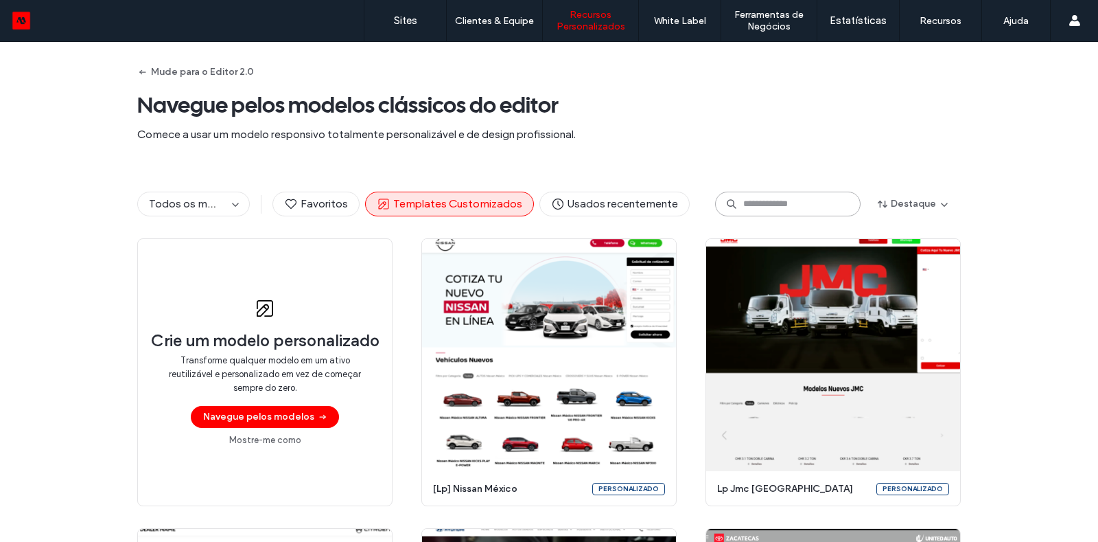
click at [795, 209] on input at bounding box center [788, 204] width 146 height 25
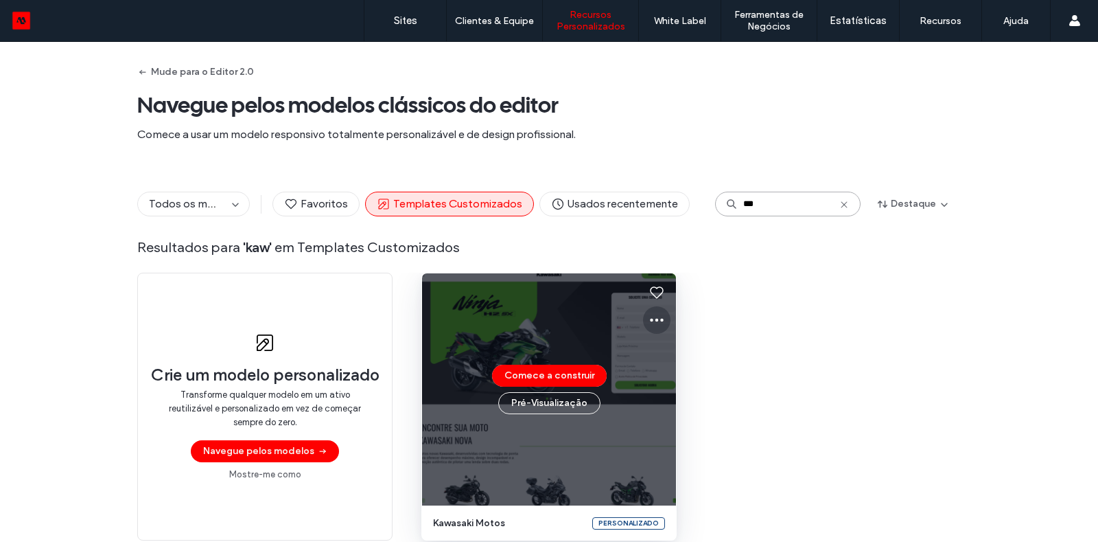
type input "***"
click at [657, 324] on icon at bounding box center [657, 320] width 16 height 16
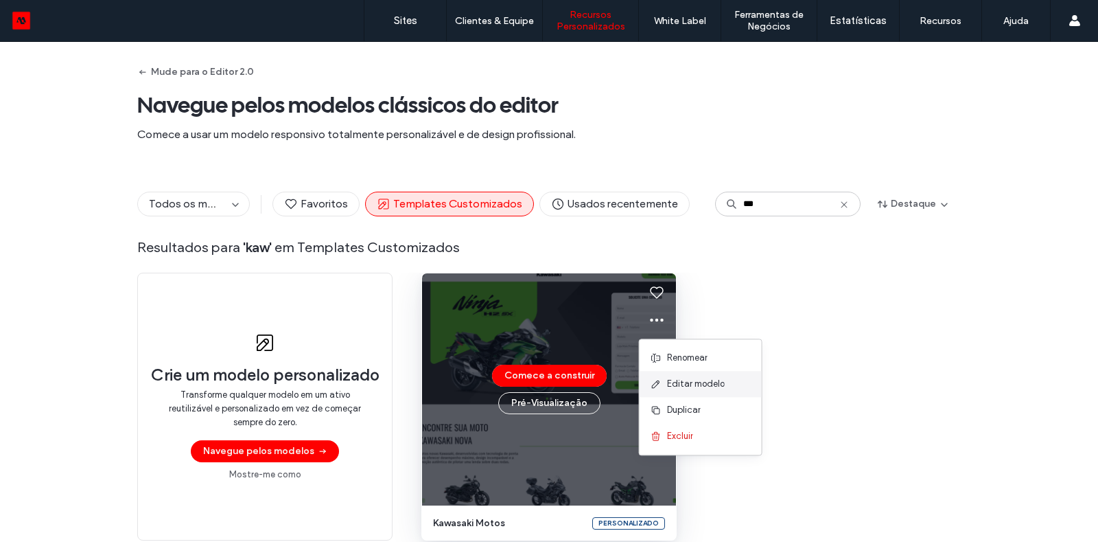
click at [659, 377] on span at bounding box center [659, 383] width 16 height 15
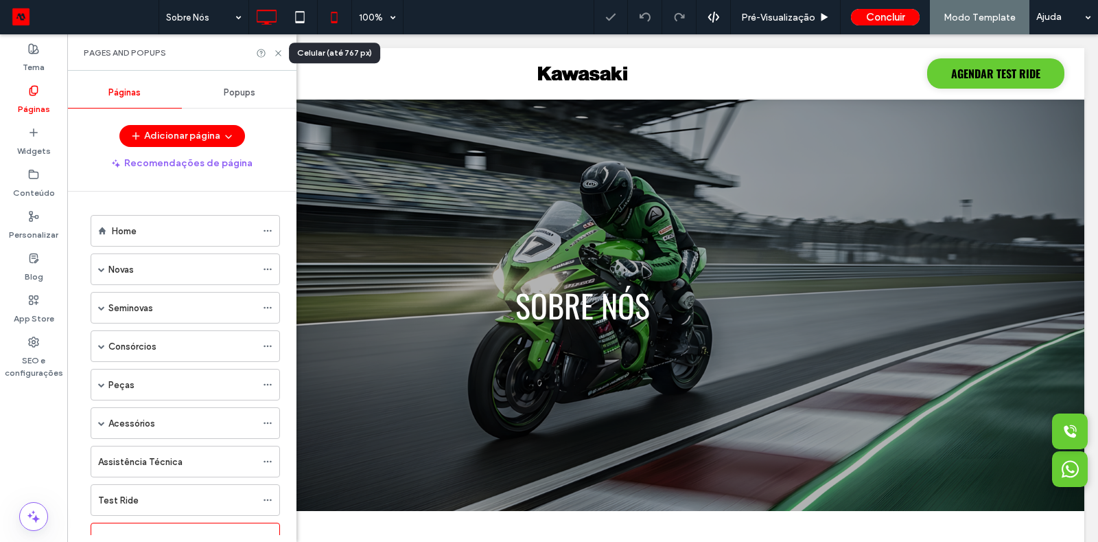
click at [336, 21] on icon at bounding box center [334, 16] width 27 height 27
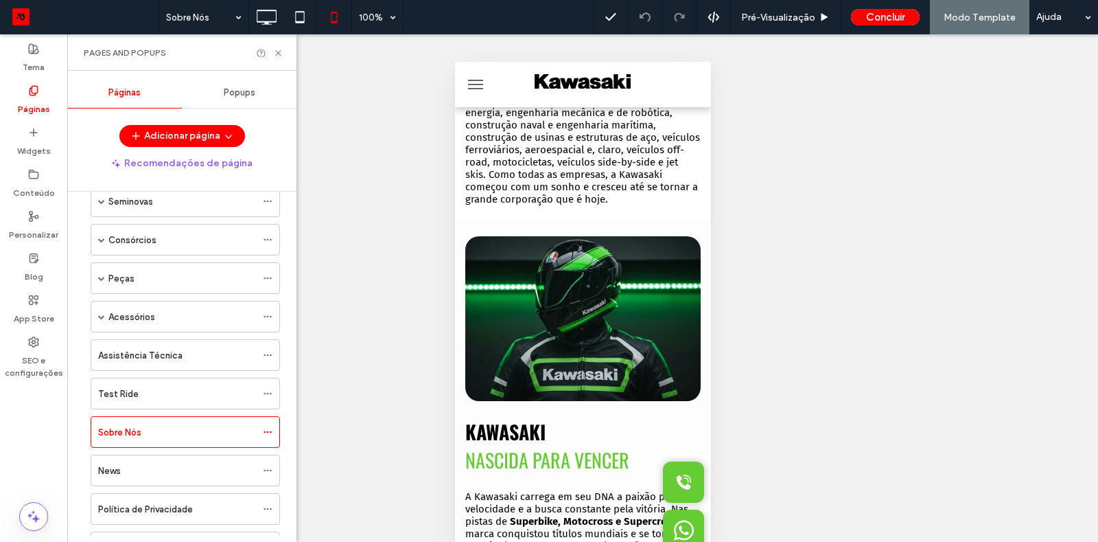
scroll to position [133, 0]
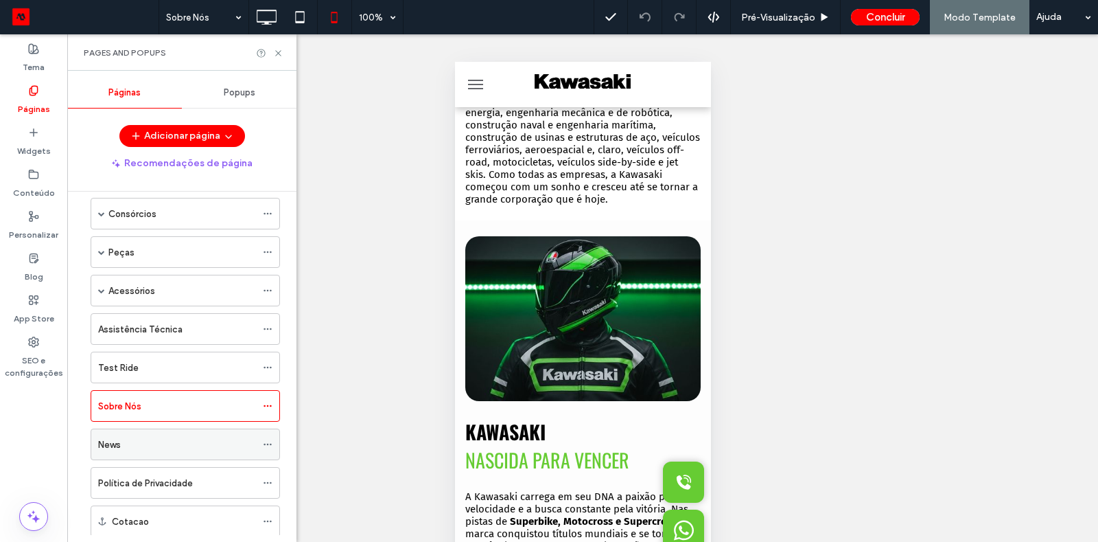
click at [157, 445] on div "News" at bounding box center [177, 444] width 158 height 30
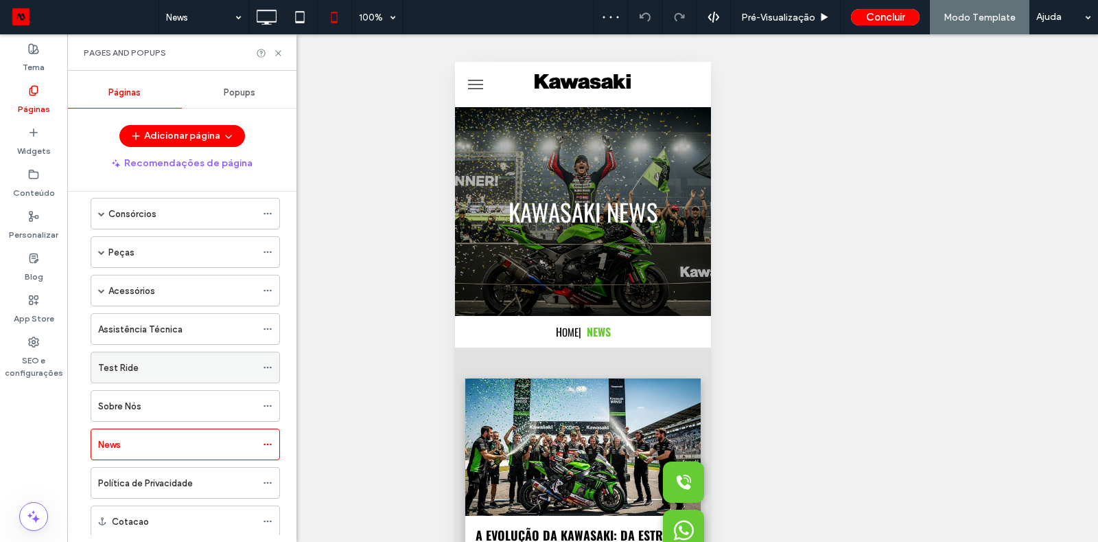
click at [115, 363] on label "Test Ride" at bounding box center [118, 368] width 41 height 24
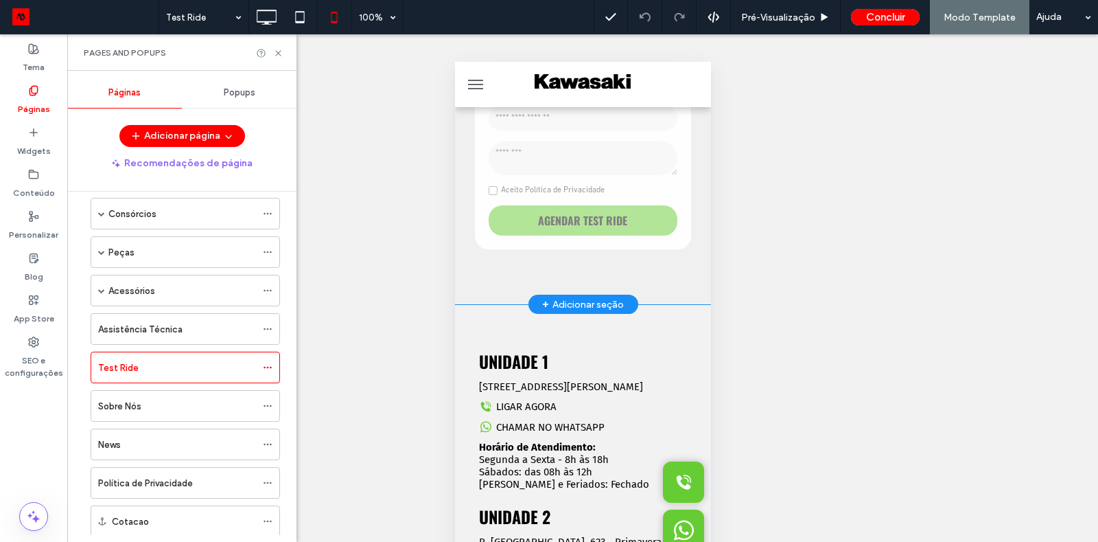
click at [673, 276] on div "Clique para editar no Modo Flex" at bounding box center [583, 15] width 256 height 577
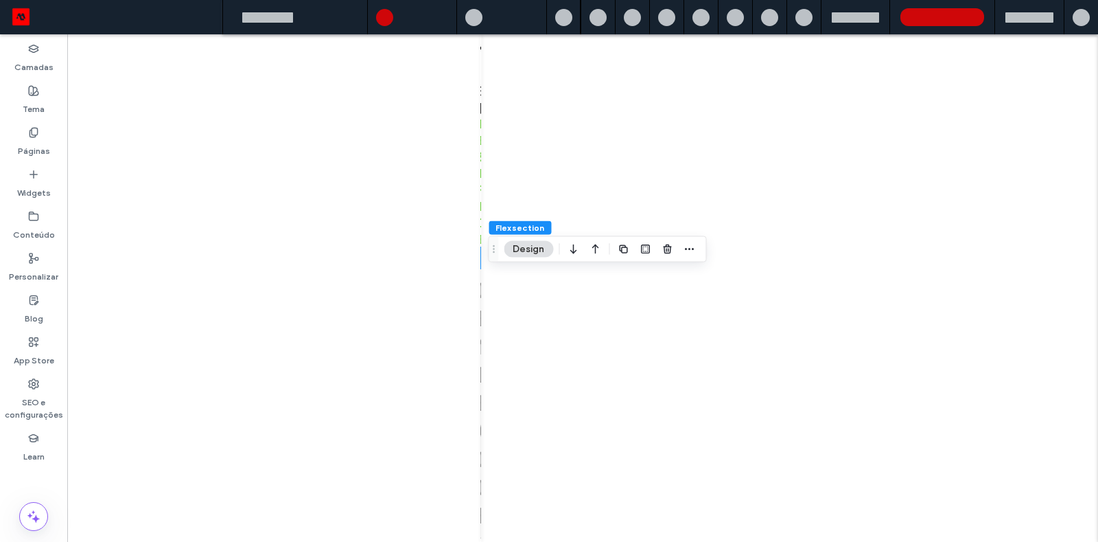
type input "**"
type input "****"
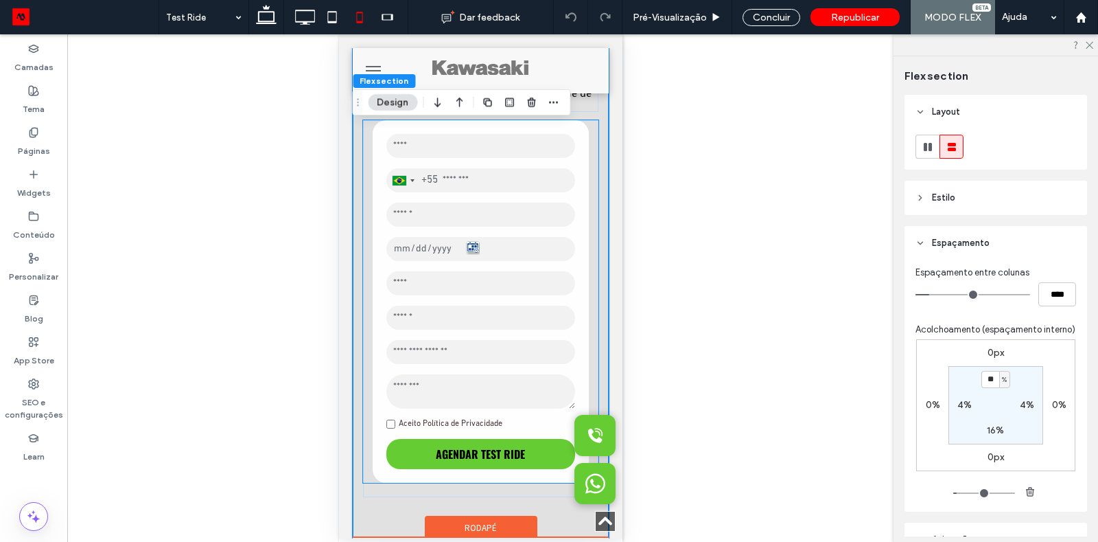
scroll to position [404, 0]
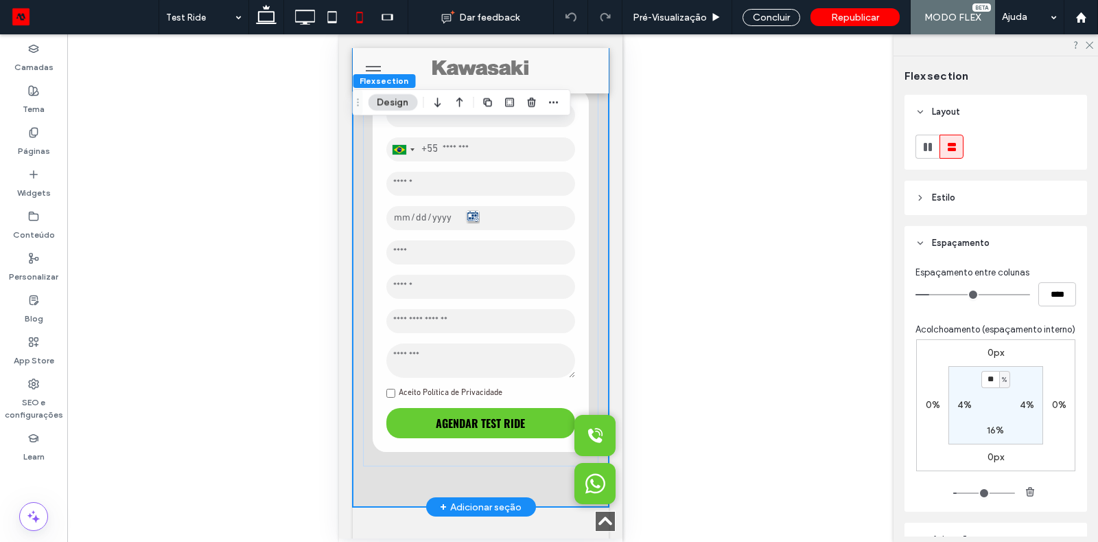
click at [521, 481] on div "**********" at bounding box center [480, 218] width 256 height 577
click at [996, 430] on label "16%" at bounding box center [995, 430] width 17 height 12
click at [1007, 430] on span "%" at bounding box center [1004, 431] width 5 height 14
click at [1006, 452] on div "px" at bounding box center [1001, 451] width 20 height 24
type input "*"
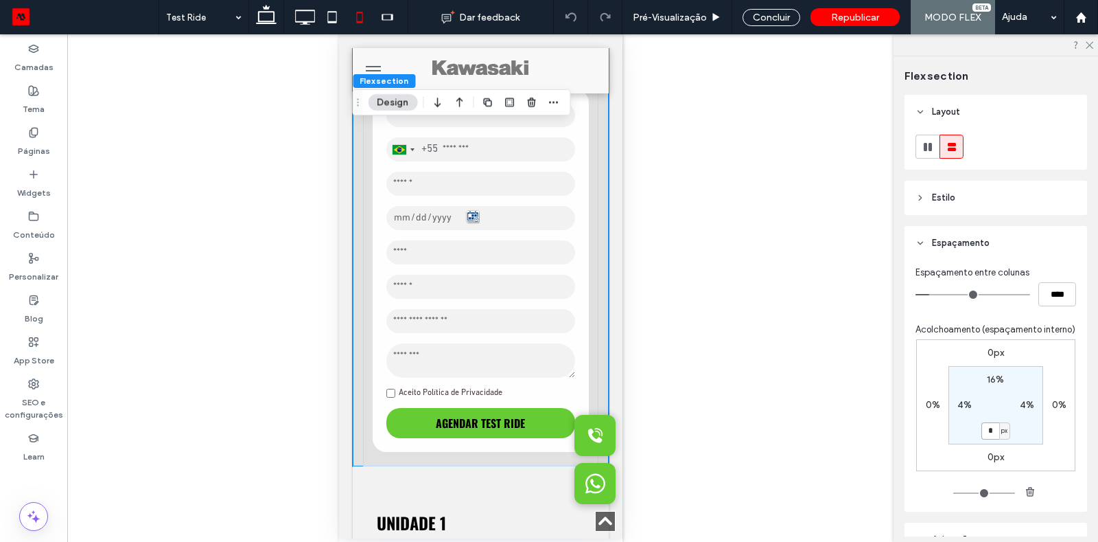
click at [986, 433] on input "*" at bounding box center [991, 430] width 18 height 17
type input "**"
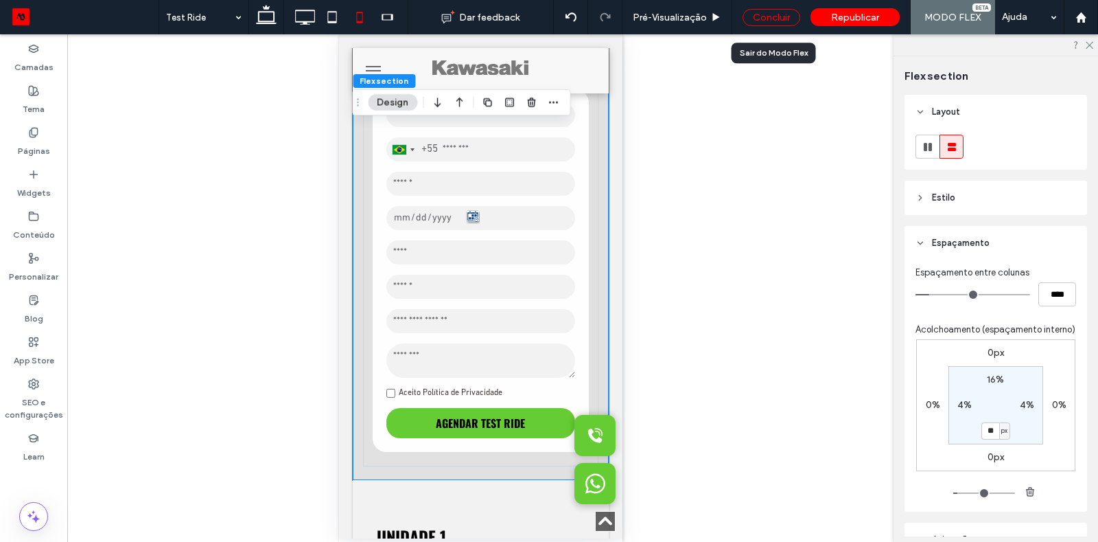
click at [757, 20] on div "Concluir" at bounding box center [772, 17] width 58 height 17
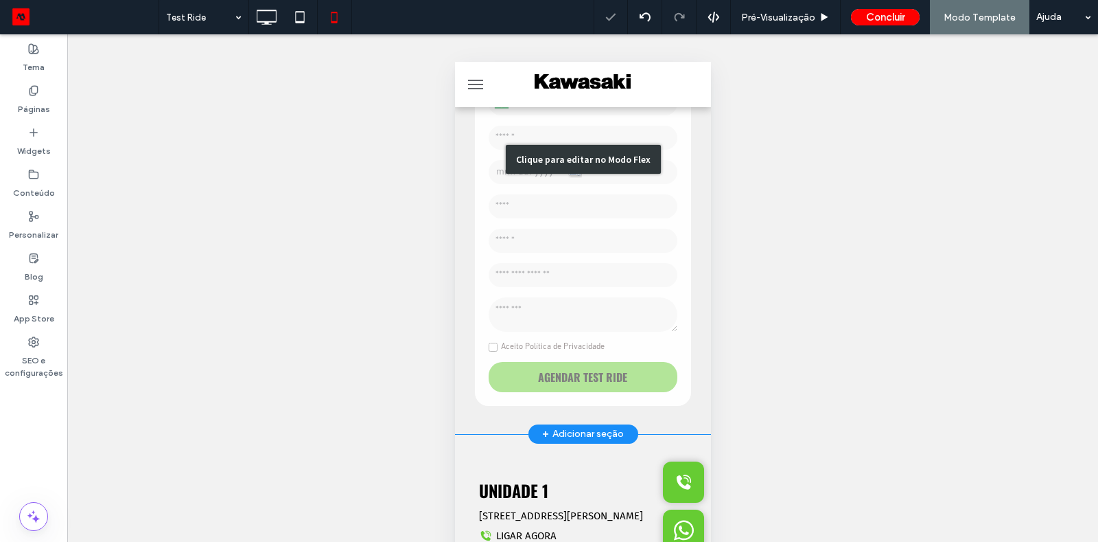
scroll to position [476, 0]
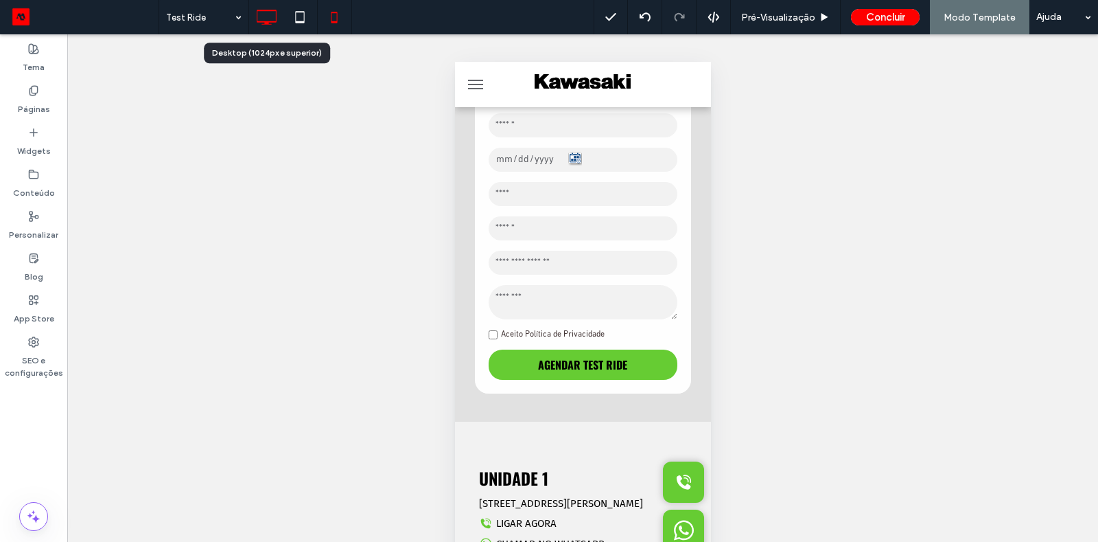
click at [264, 25] on icon at bounding box center [266, 16] width 27 height 27
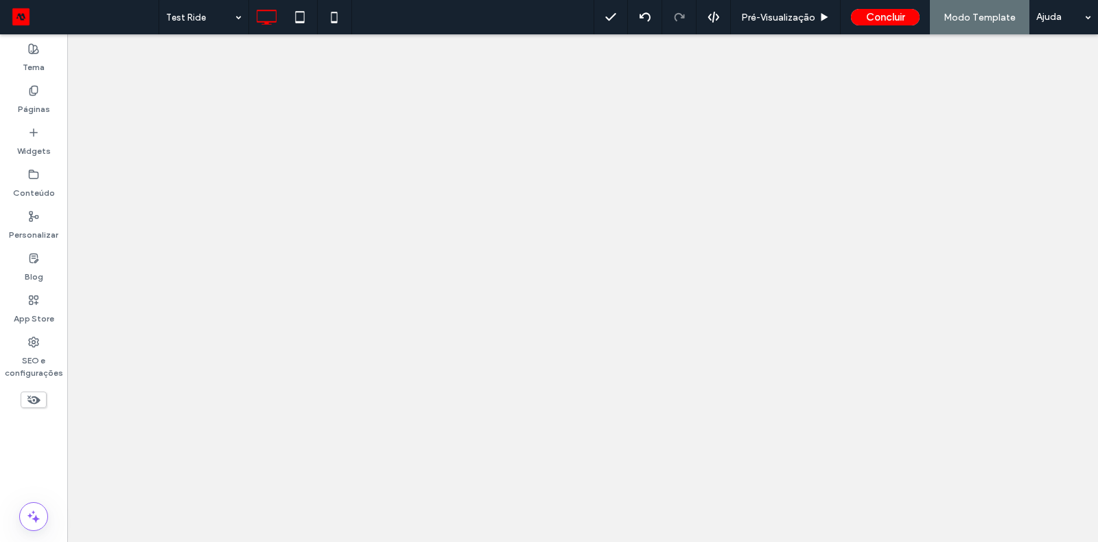
scroll to position [0, 0]
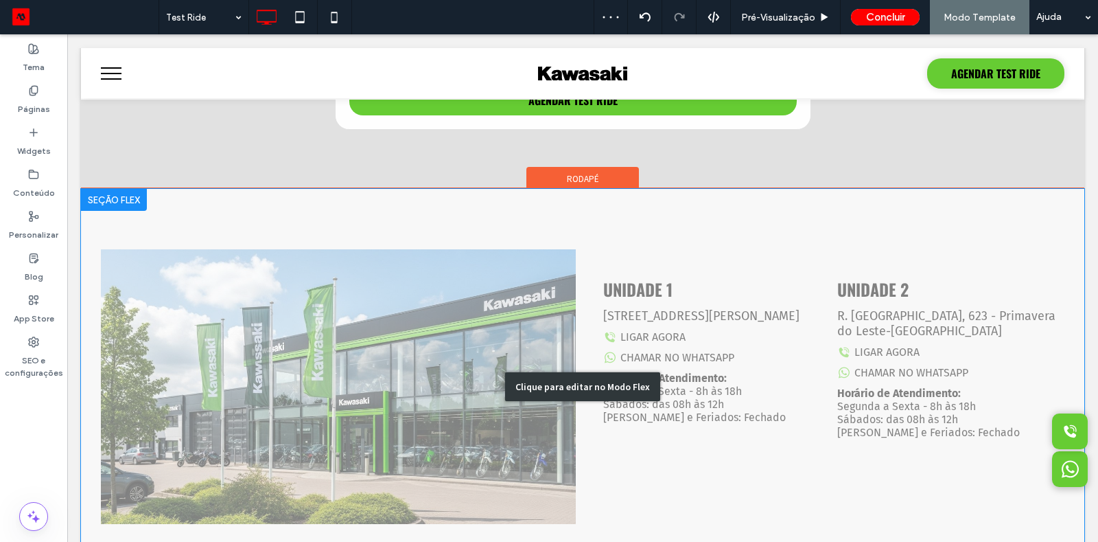
click at [682, 342] on div "Clique para editar no Modo Flex" at bounding box center [583, 386] width 1004 height 395
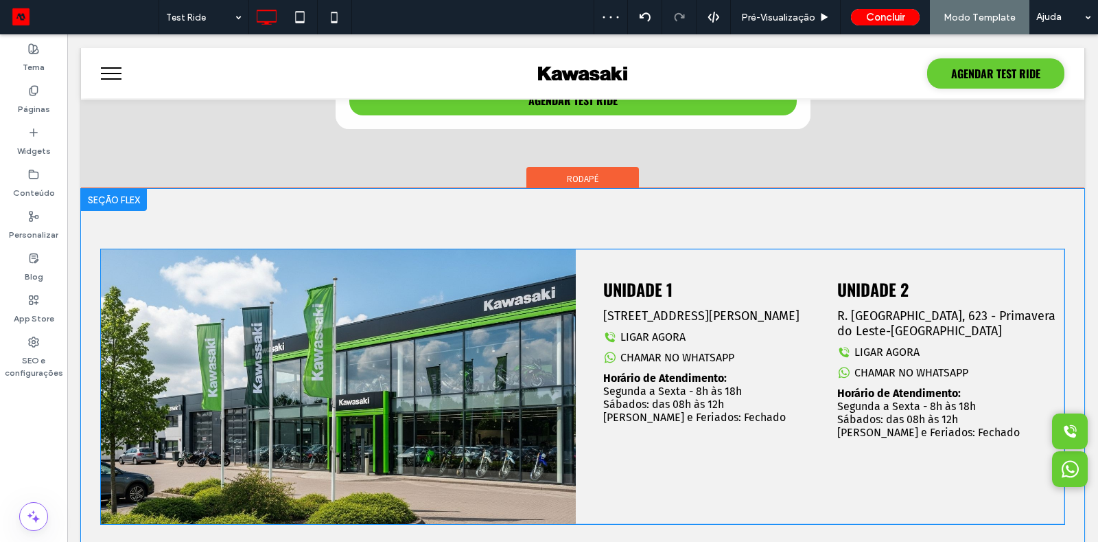
scroll to position [928, 0]
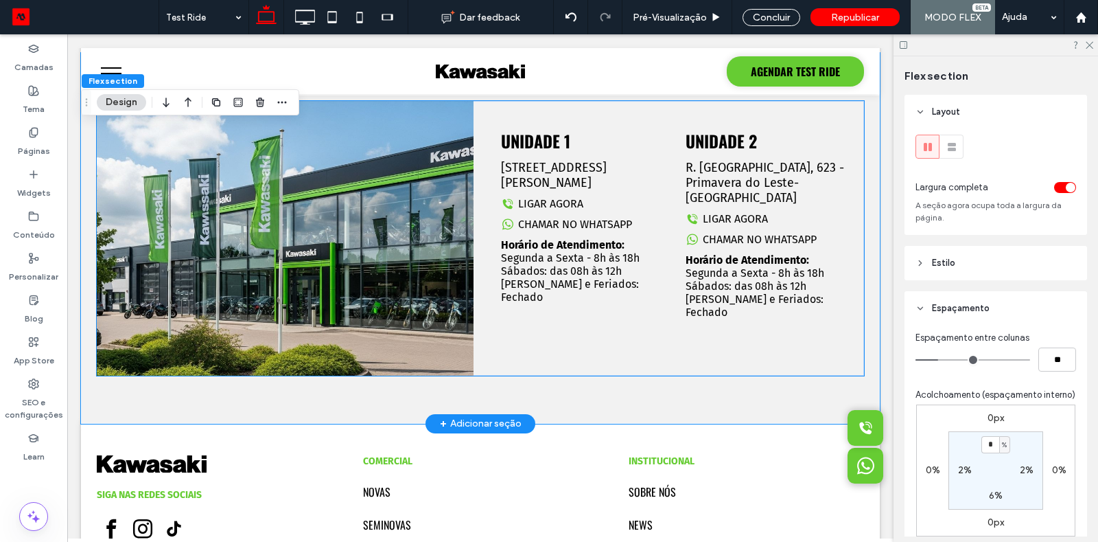
click at [571, 202] on link "LIGAR AGORA" at bounding box center [542, 204] width 82 height 14
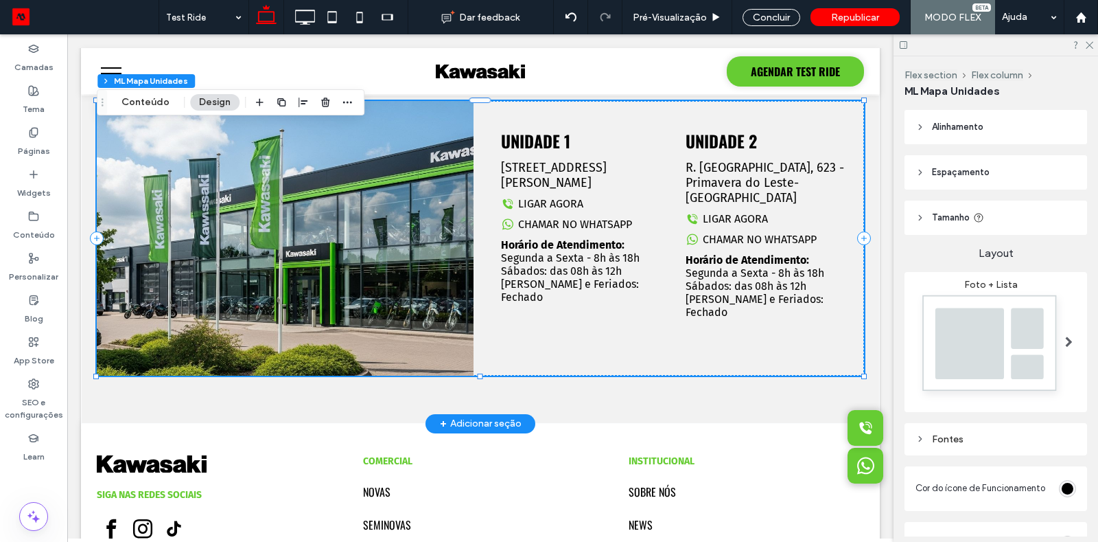
click at [603, 259] on span "Horário de Atendimento: Segunda a Sexta - 8h às 18h Sábados: das 08h às 12h Dom…" at bounding box center [570, 270] width 139 height 65
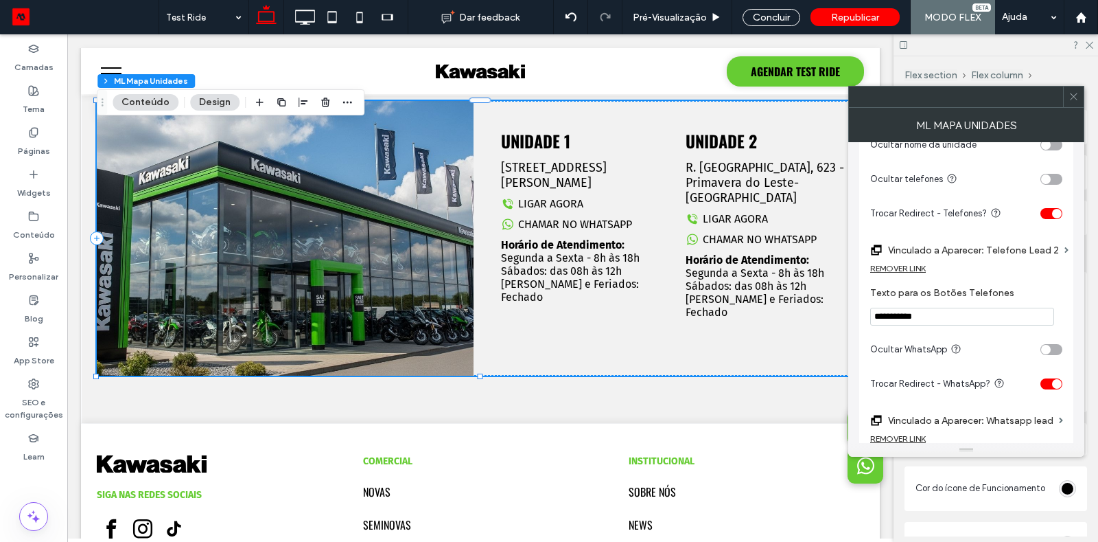
scroll to position [395, 0]
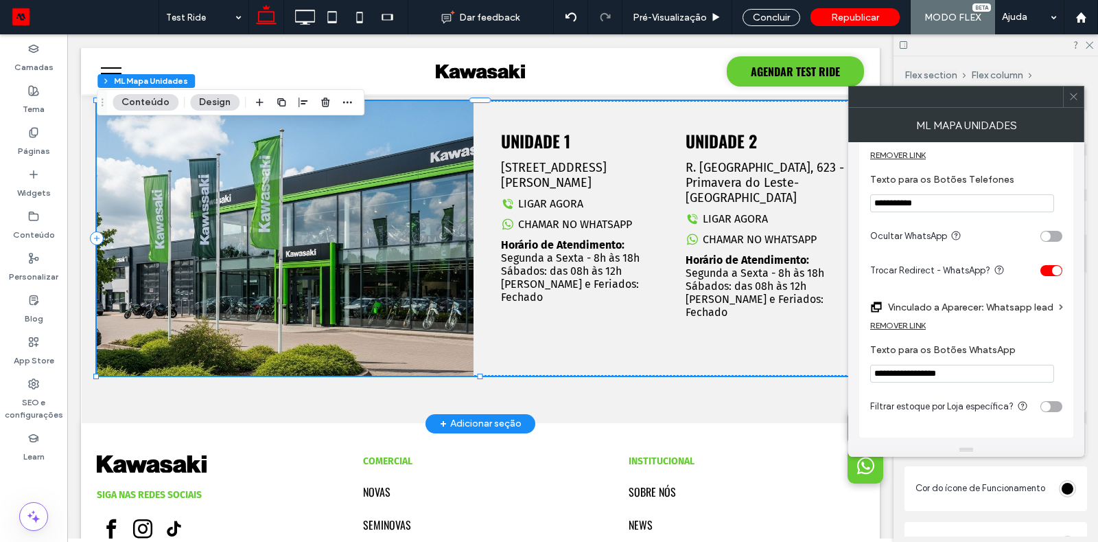
click at [577, 260] on span "Horário de Atendimento: Segunda a Sexta - 8h às 18h Sábados: das 08h às 12h Dom…" at bounding box center [570, 270] width 139 height 65
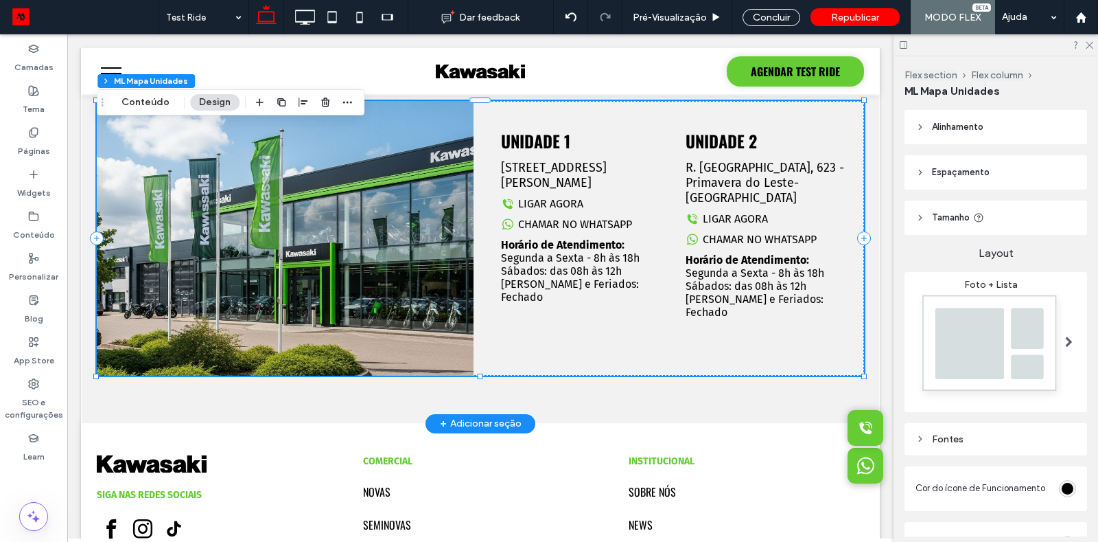
click at [577, 260] on span "Horário de Atendimento: Segunda a Sexta - 8h às 18h Sábados: das 08h às 12h Dom…" at bounding box center [570, 270] width 139 height 65
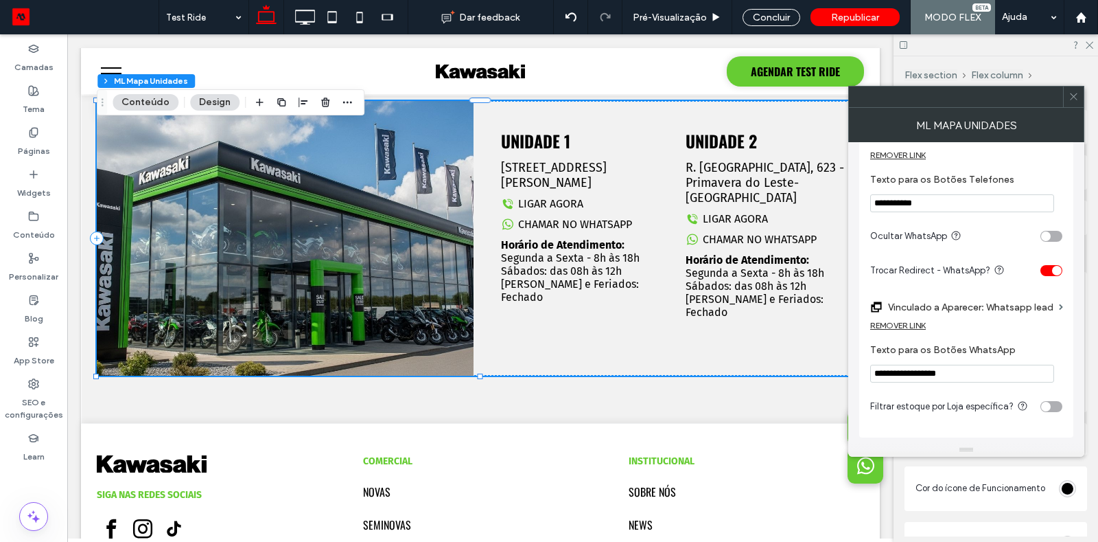
click at [1075, 105] on span at bounding box center [1074, 97] width 10 height 21
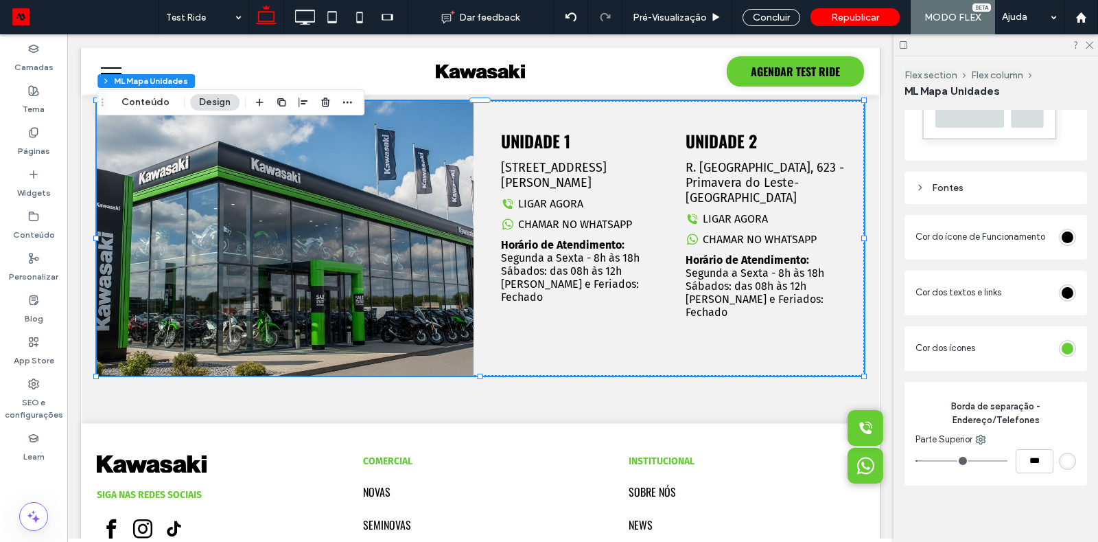
scroll to position [261, 0]
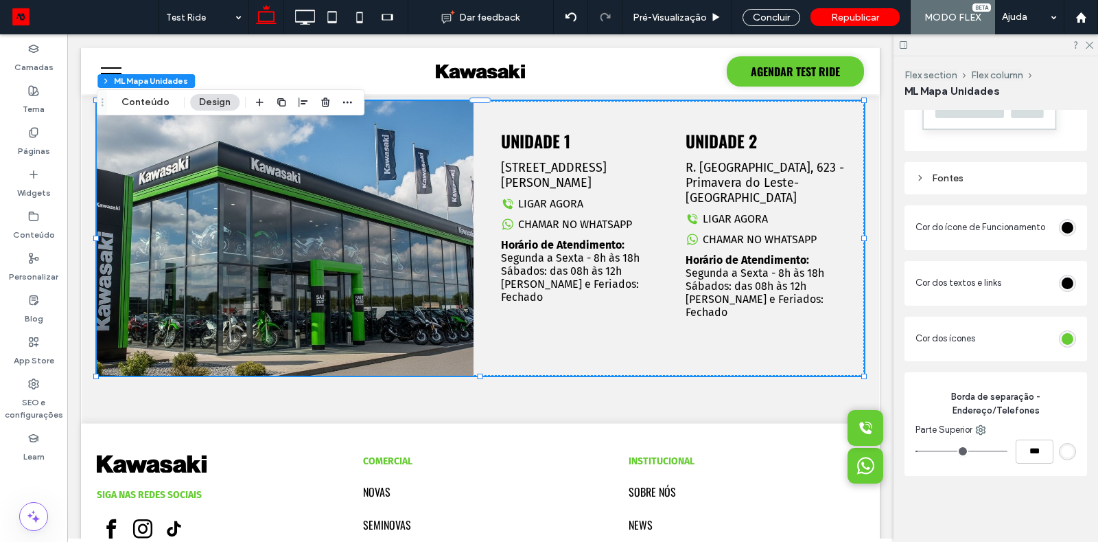
click at [921, 179] on icon at bounding box center [921, 178] width 10 height 10
type input "*"
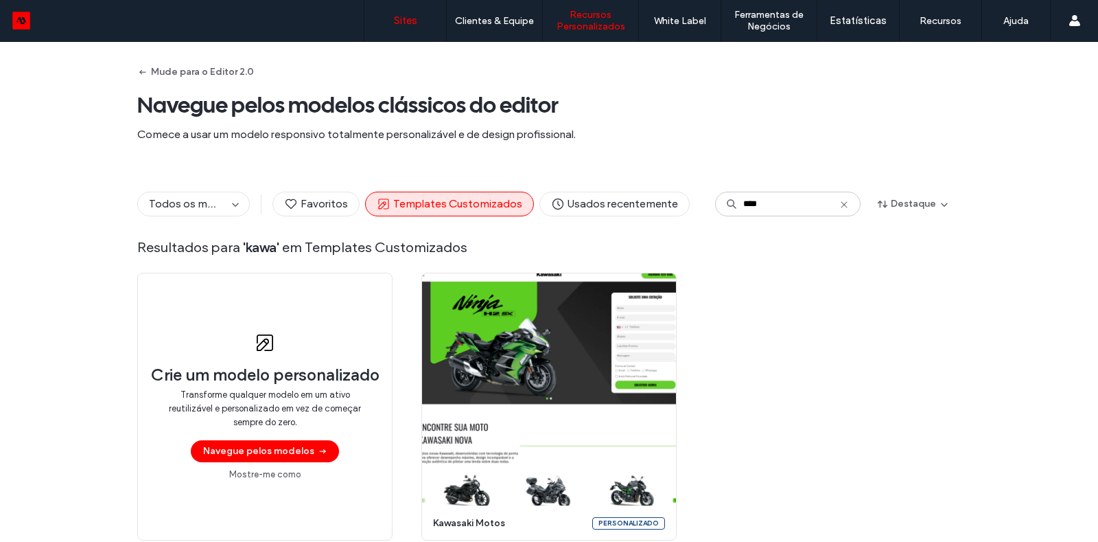
click at [411, 21] on label "Sites" at bounding box center [405, 20] width 23 height 12
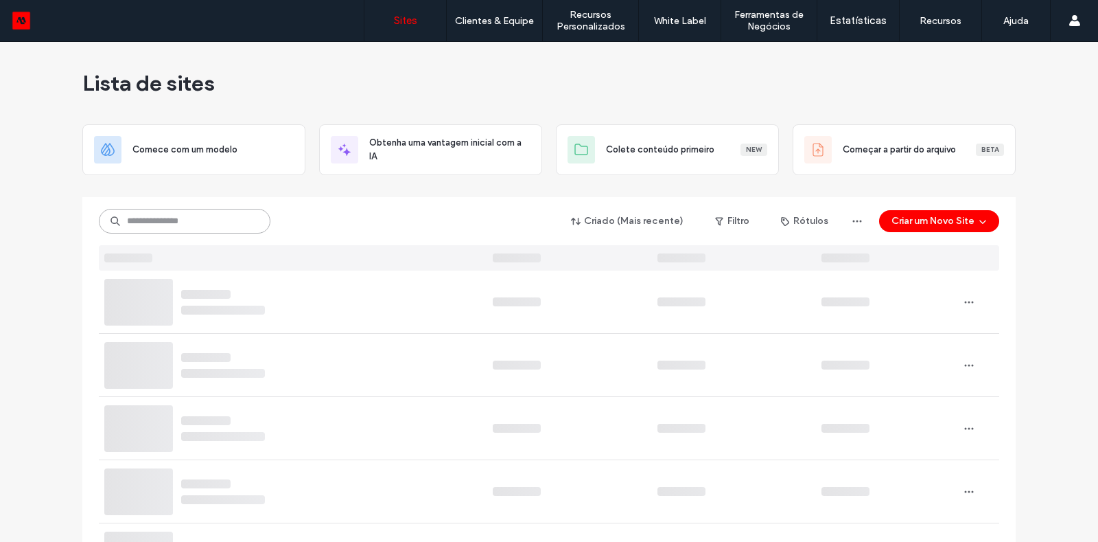
click at [199, 215] on input at bounding box center [185, 221] width 172 height 25
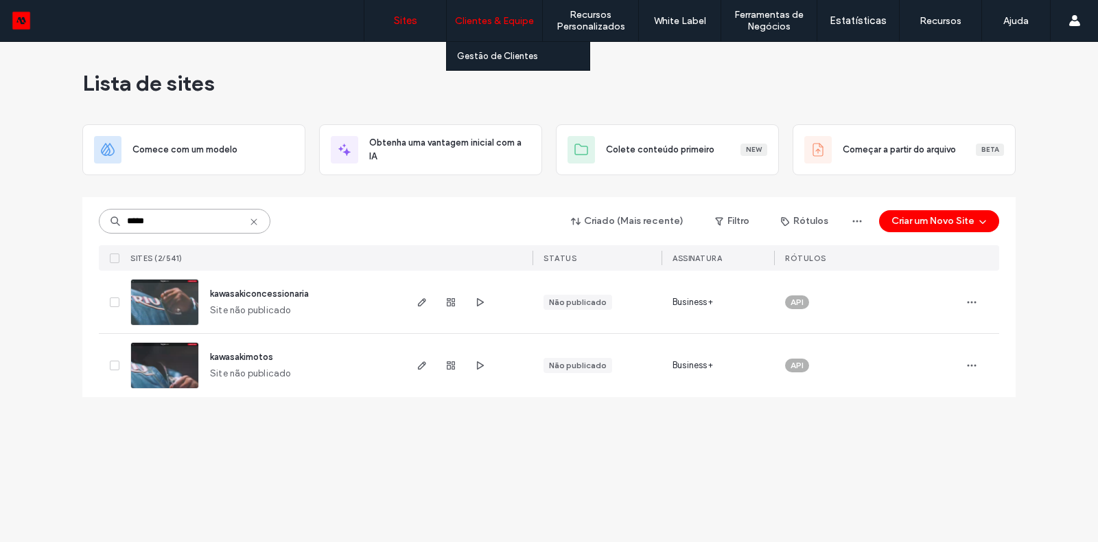
type input "*****"
